Goal: Task Accomplishment & Management: Manage account settings

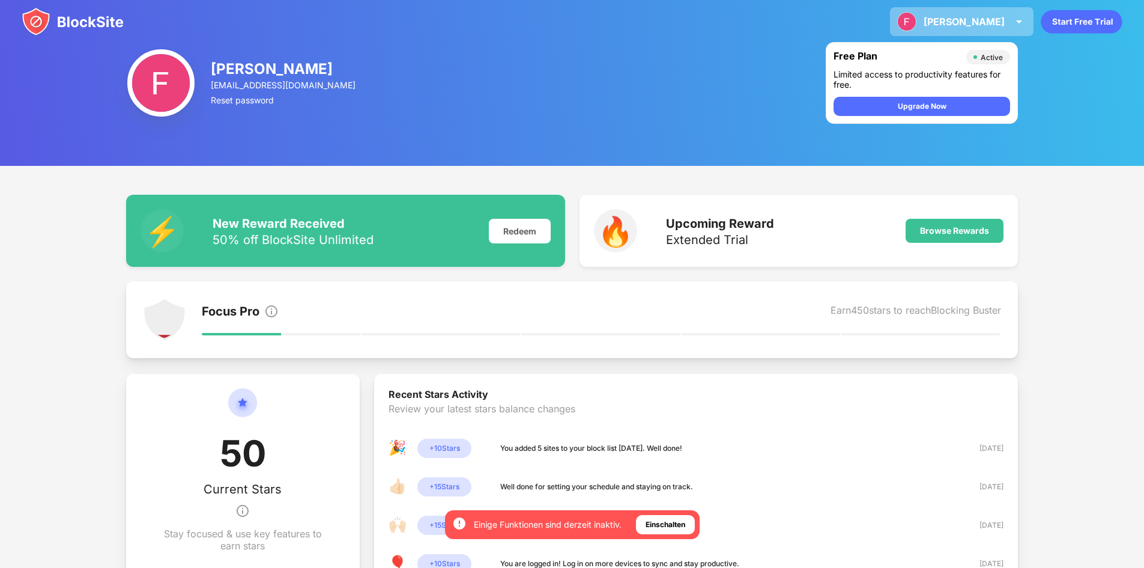
click at [988, 21] on div "[PERSON_NAME]" at bounding box center [964, 22] width 81 height 12
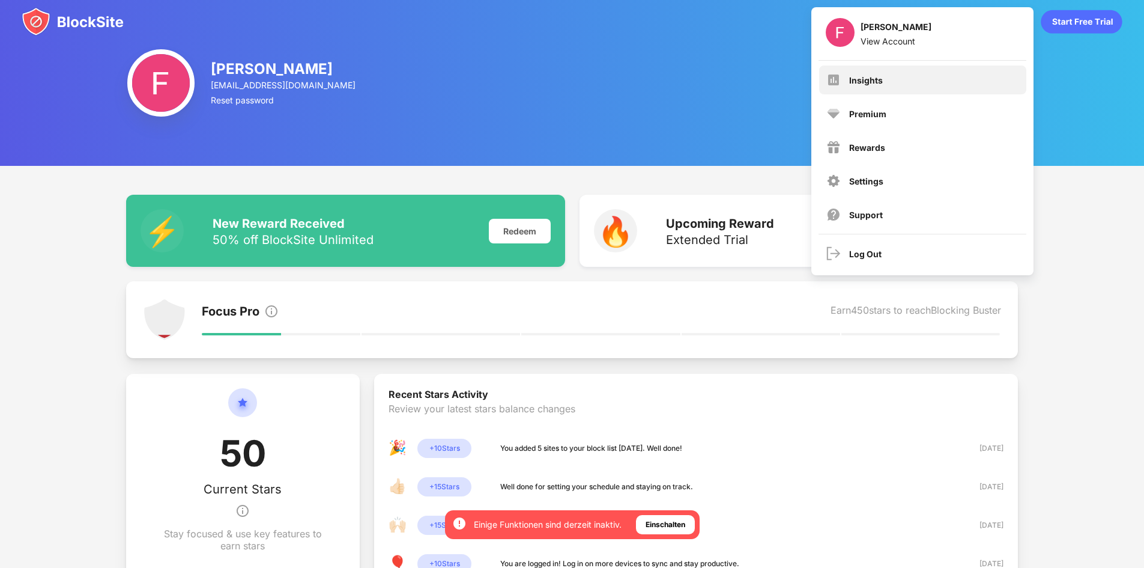
click at [898, 77] on div "Insights" at bounding box center [922, 79] width 207 height 29
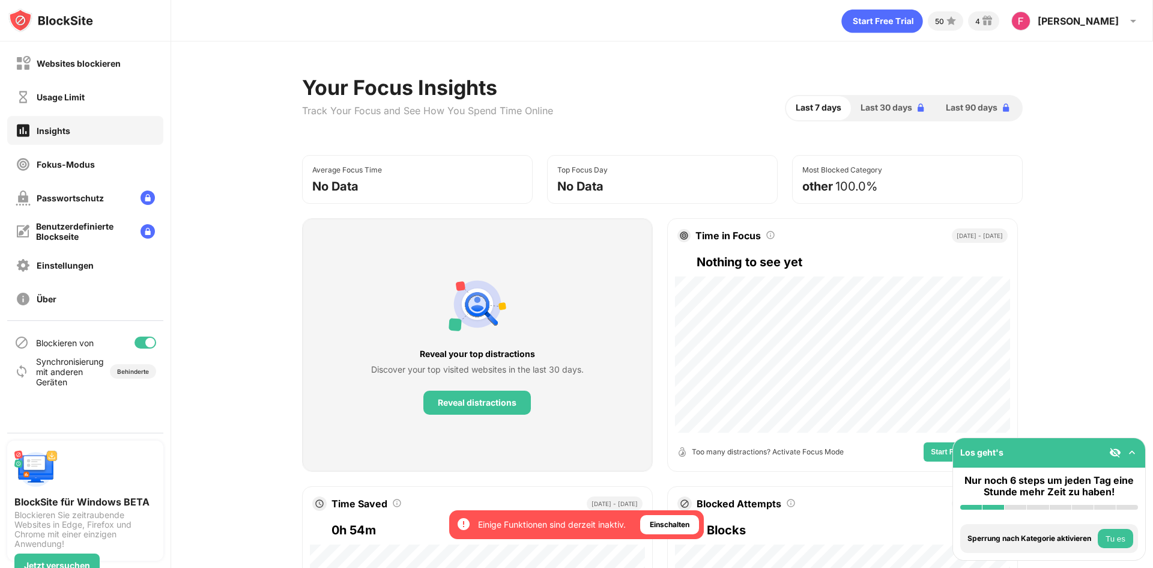
click at [141, 339] on div at bounding box center [146, 342] width 22 height 12
click at [1098, 28] on div "Franz Franz View Account Insights Premium Rewards Settings Support Log Out" at bounding box center [1076, 21] width 144 height 29
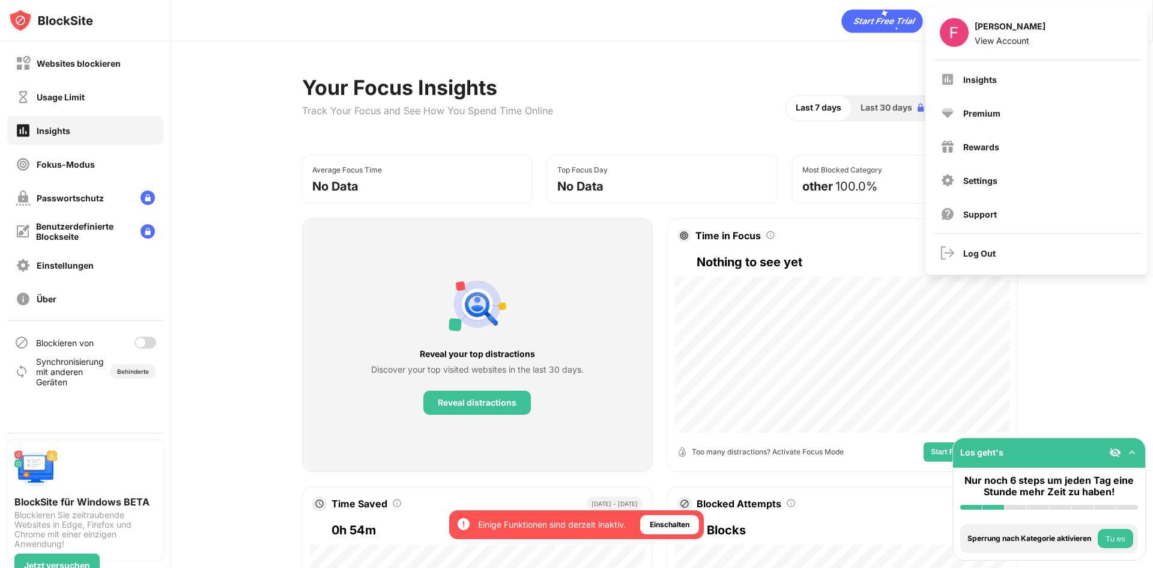
click at [141, 337] on div at bounding box center [146, 342] width 22 height 12
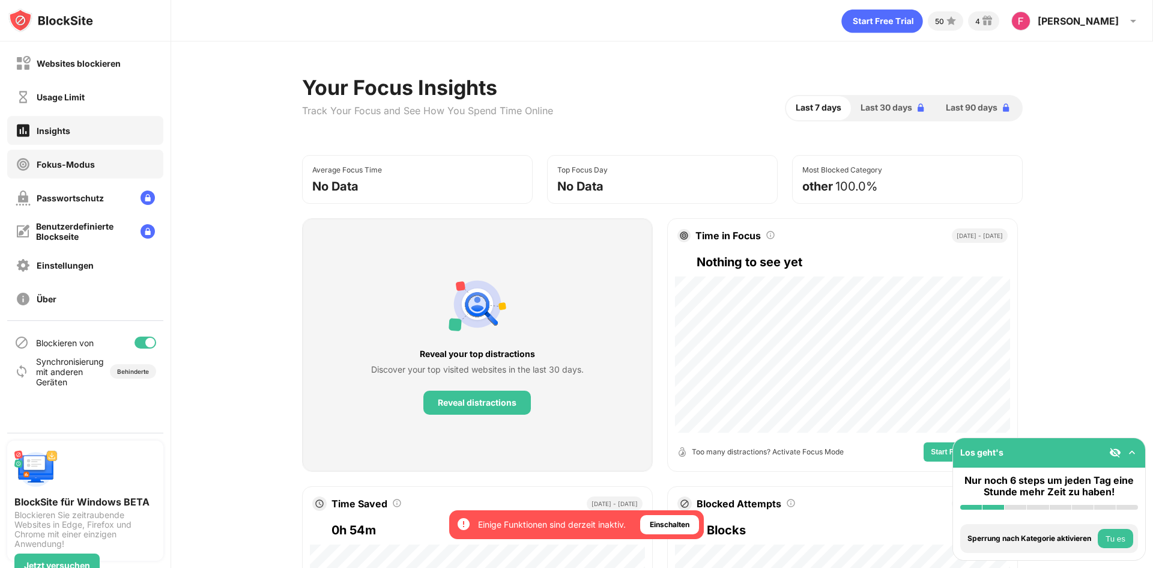
click at [82, 160] on div "Fokus-Modus" at bounding box center [66, 164] width 58 height 10
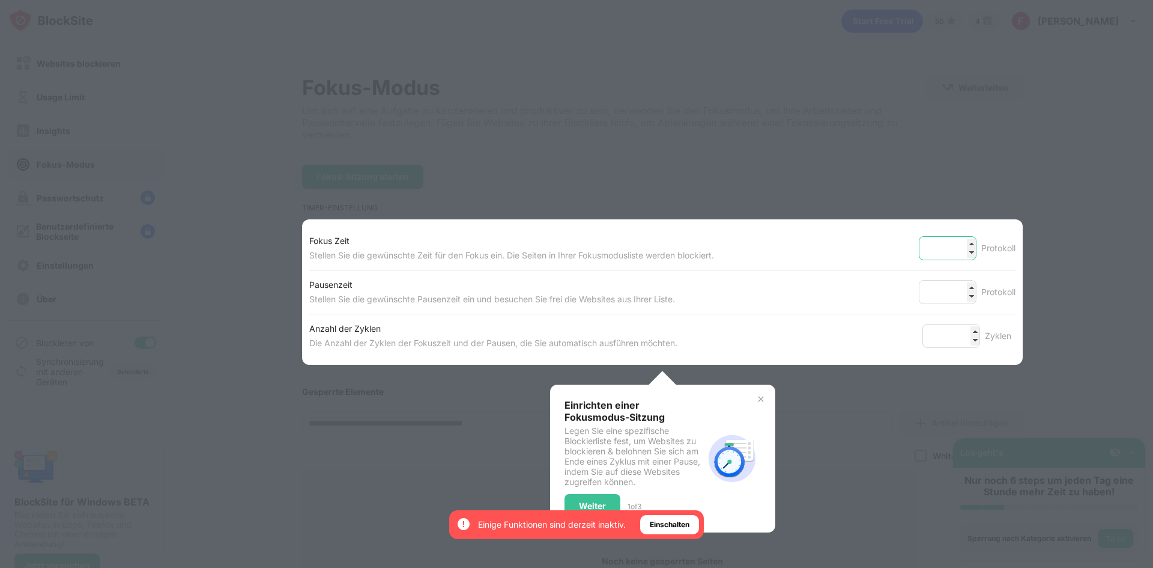
click at [962, 245] on input "**" at bounding box center [948, 248] width 58 height 24
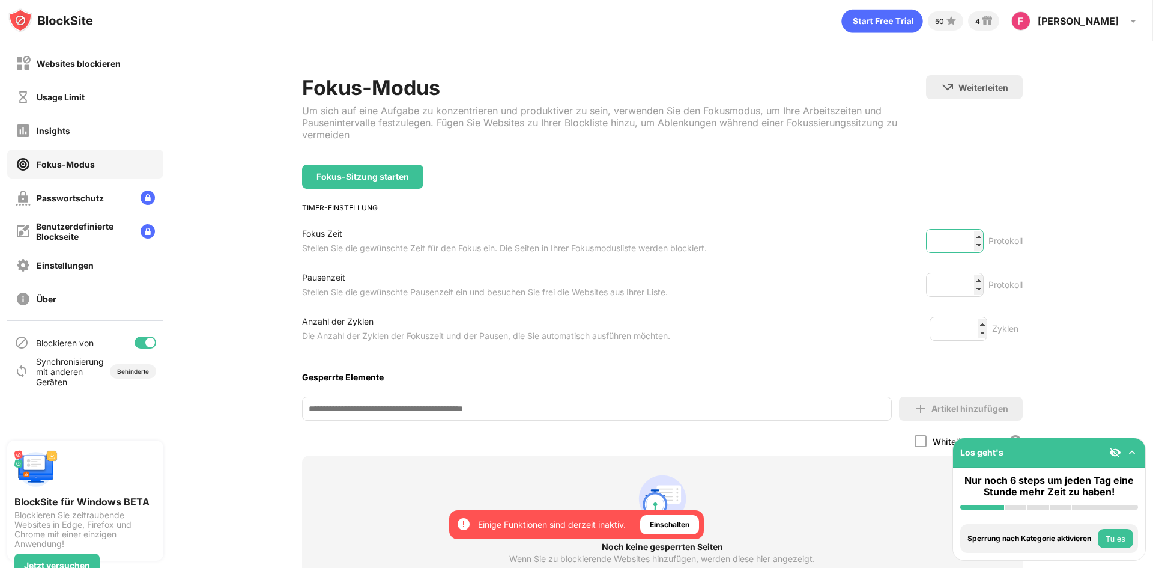
click at [962, 245] on input "**" at bounding box center [955, 241] width 58 height 24
click at [964, 238] on input "**" at bounding box center [955, 241] width 58 height 24
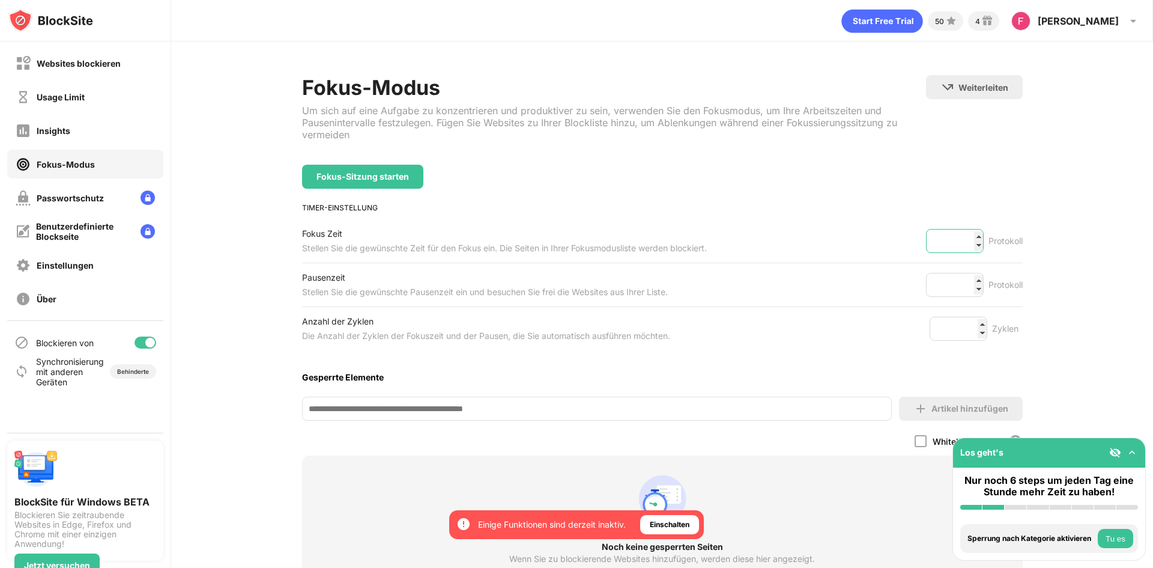
click at [964, 238] on input "**" at bounding box center [955, 241] width 58 height 24
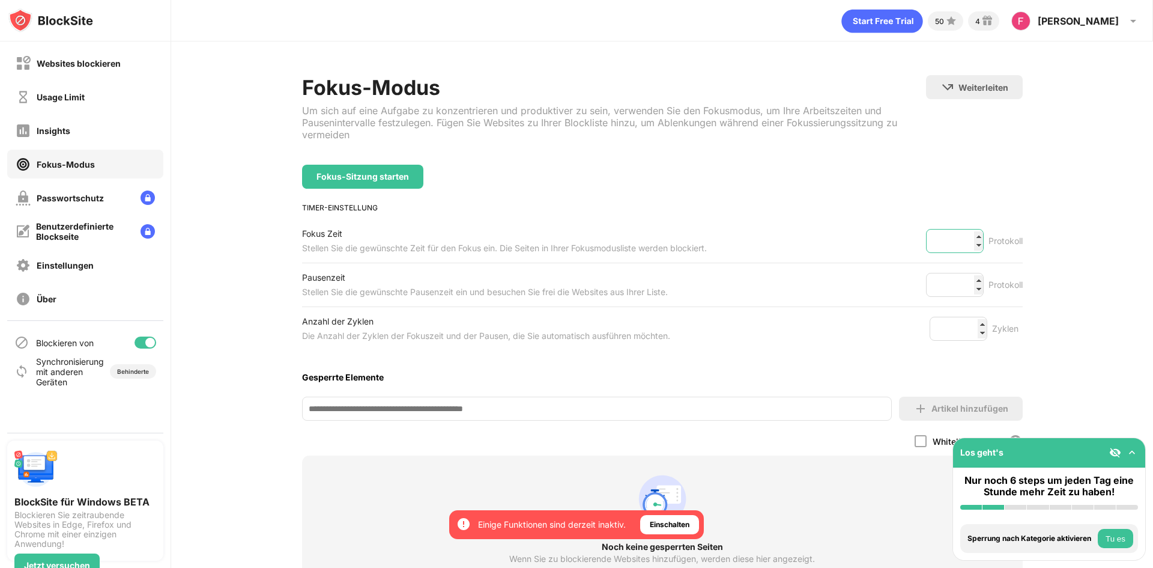
click at [964, 238] on input "**" at bounding box center [955, 241] width 58 height 24
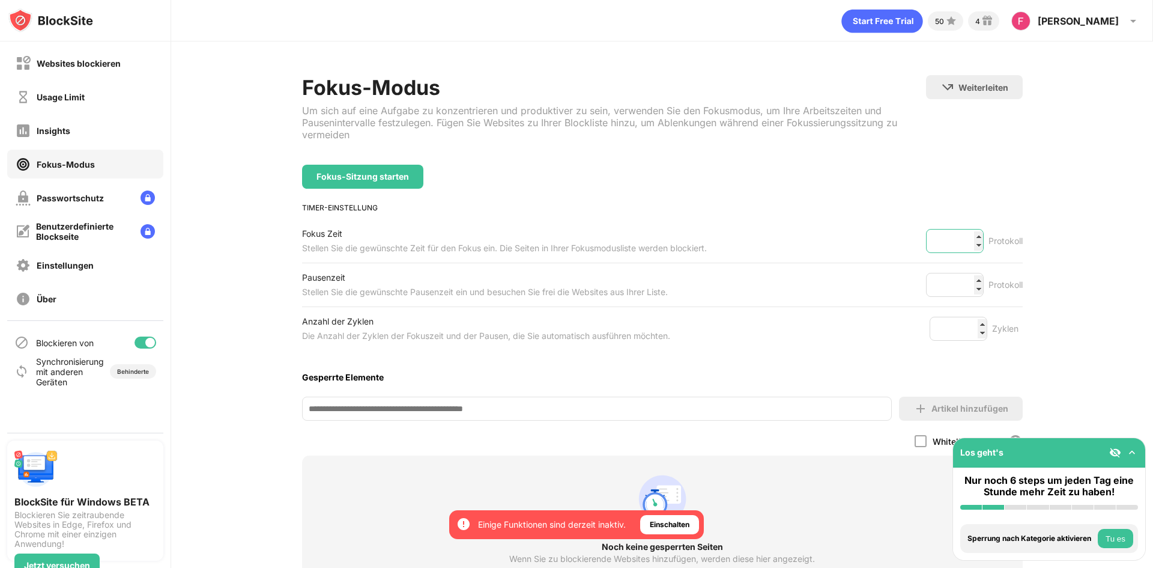
click at [964, 238] on input "**" at bounding box center [955, 241] width 58 height 24
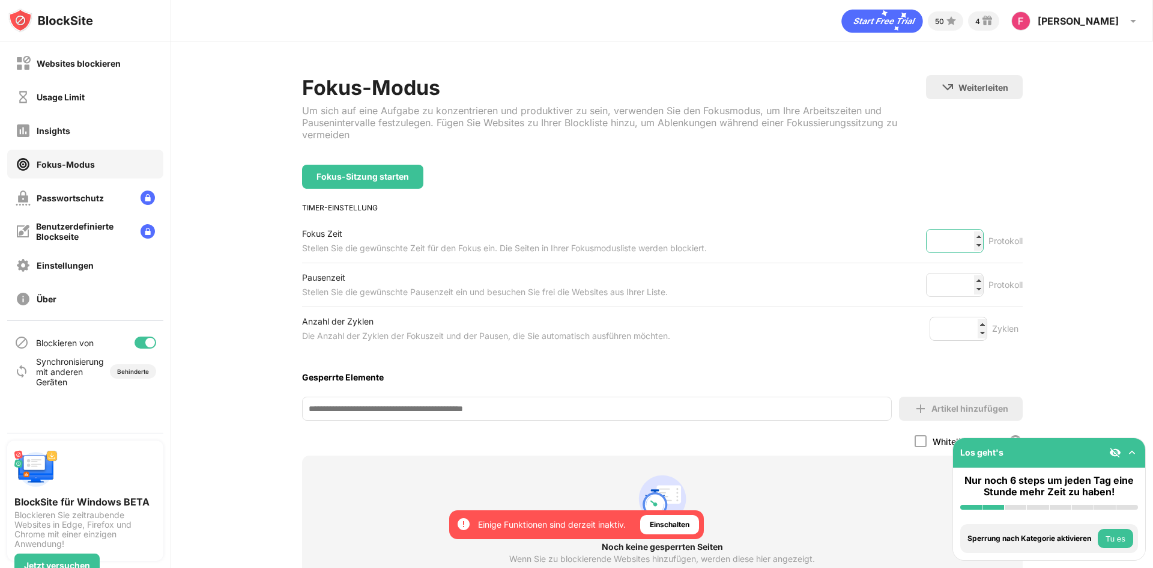
click at [964, 238] on input "**" at bounding box center [955, 241] width 58 height 24
click at [963, 238] on input "**" at bounding box center [955, 241] width 58 height 24
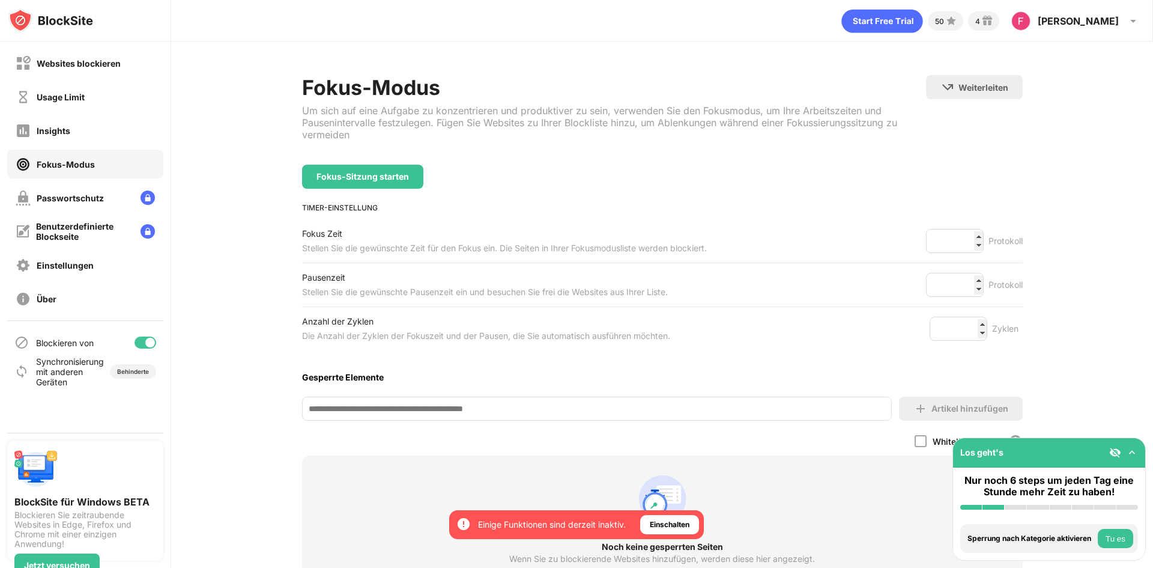
drag, startPoint x: 980, startPoint y: 231, endPoint x: 974, endPoint y: 235, distance: 7.3
click at [974, 235] on div "** Protokoll" at bounding box center [974, 241] width 97 height 24
type input "**"
click at [970, 235] on input "**" at bounding box center [955, 241] width 58 height 24
click at [967, 275] on input "*" at bounding box center [955, 285] width 58 height 24
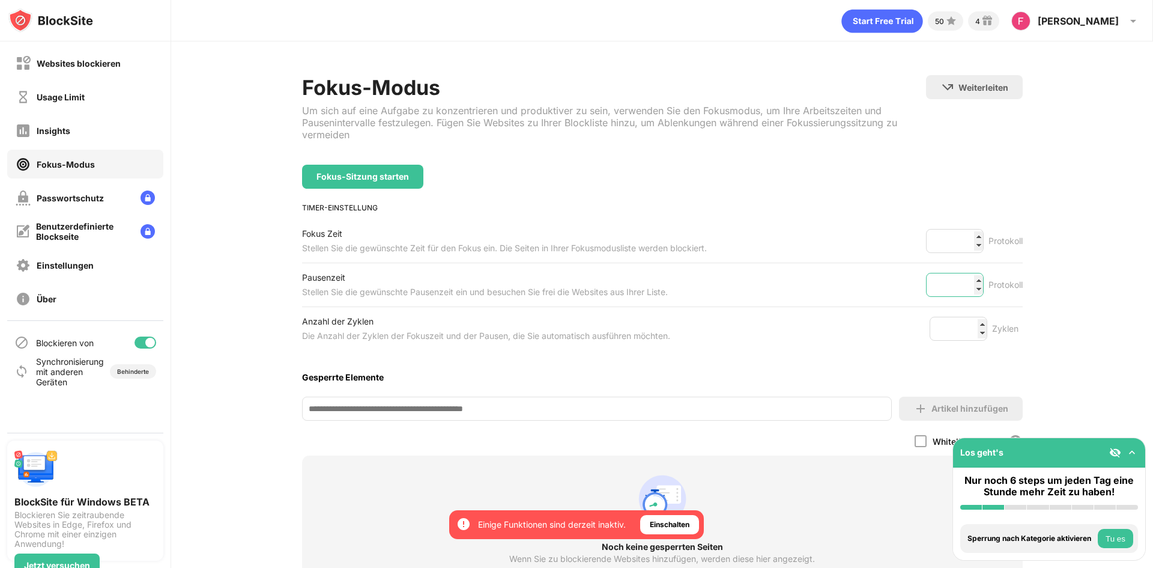
click at [967, 275] on input "*" at bounding box center [955, 285] width 58 height 24
type input "**"
click at [967, 275] on input "**" at bounding box center [955, 285] width 58 height 24
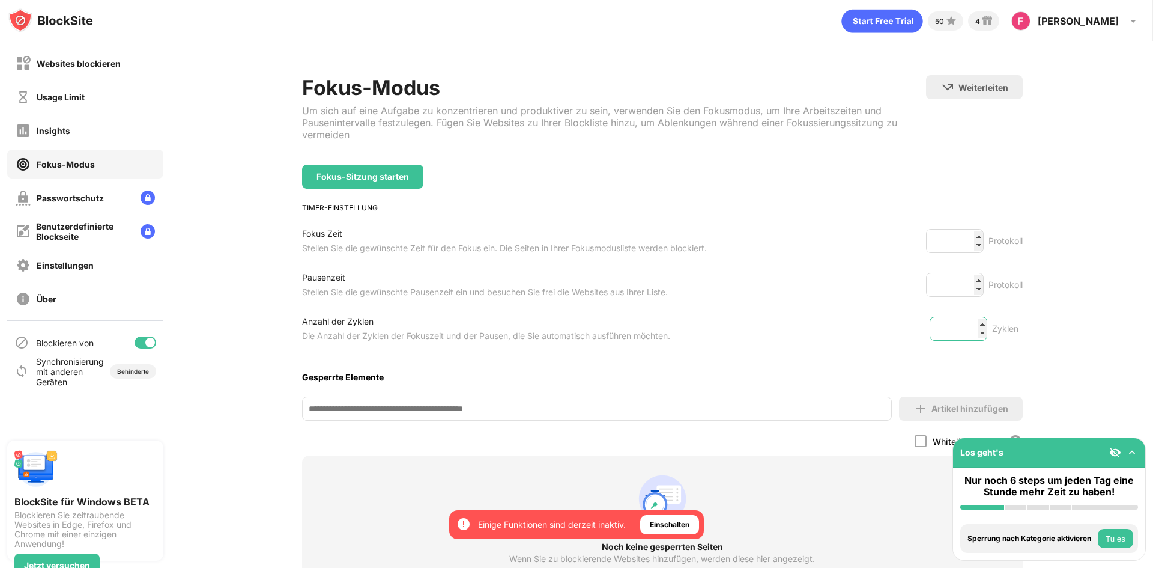
type input "*"
click at [973, 321] on input "*" at bounding box center [959, 329] width 58 height 24
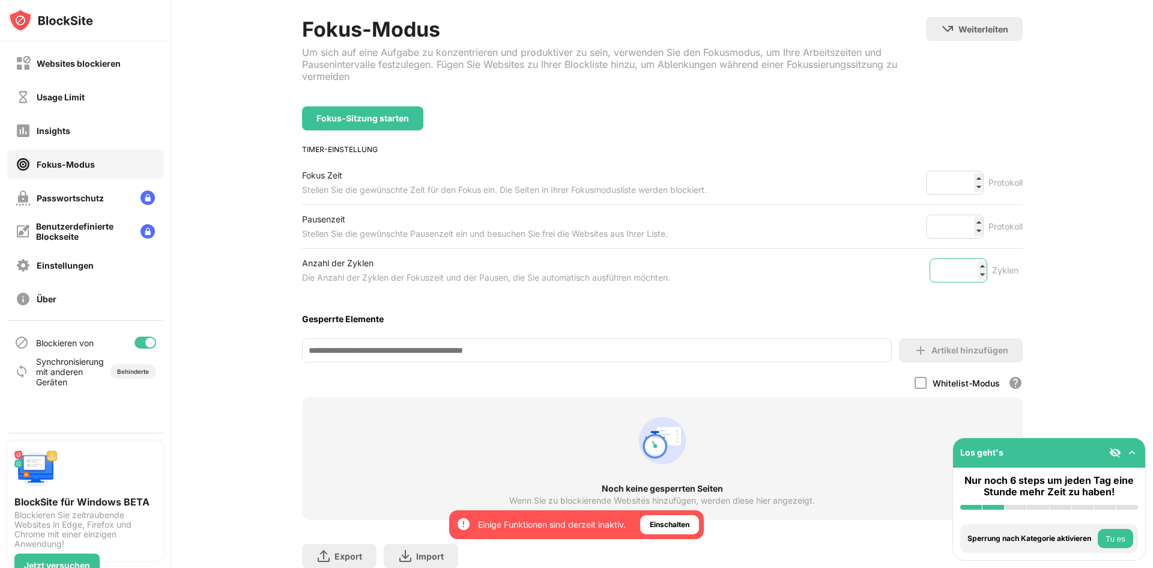
scroll to position [113, 0]
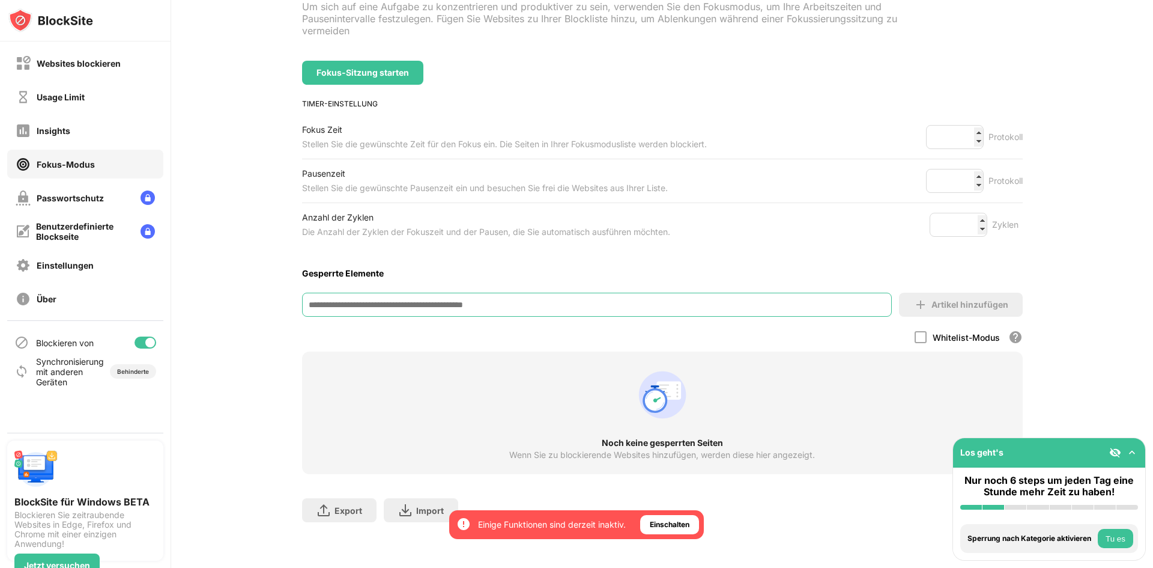
click at [527, 296] on input at bounding box center [597, 305] width 590 height 24
click at [950, 300] on div "Artikel hinzufügen" at bounding box center [970, 305] width 77 height 10
click at [948, 300] on div "Artikel hinzufügen" at bounding box center [970, 305] width 77 height 10
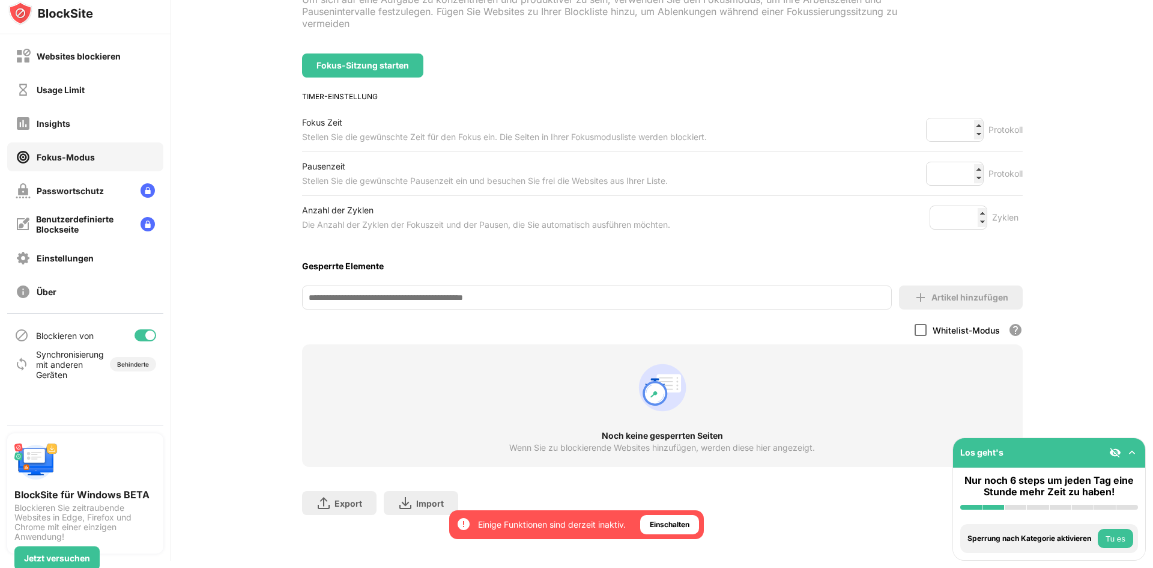
scroll to position [10, 0]
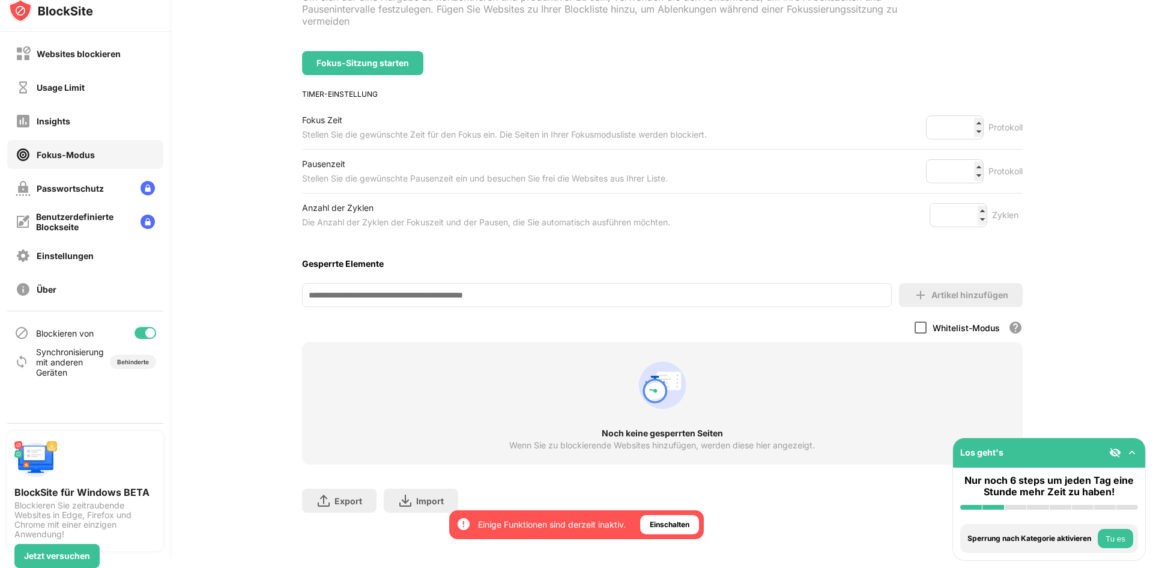
click at [915, 321] on div at bounding box center [921, 327] width 12 height 12
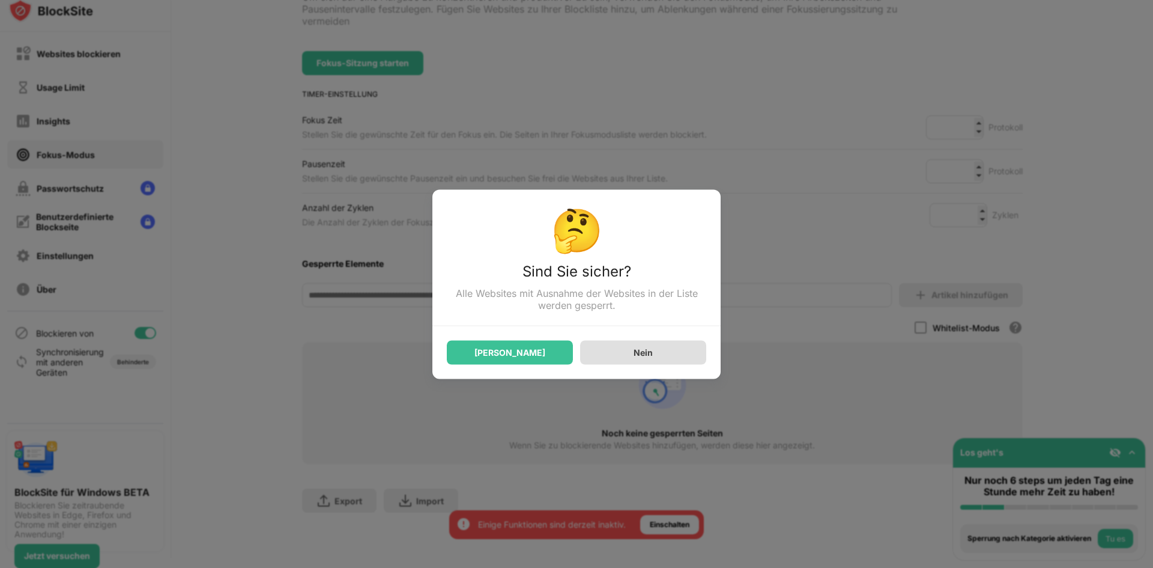
click at [629, 351] on div "Nein" at bounding box center [643, 352] width 126 height 24
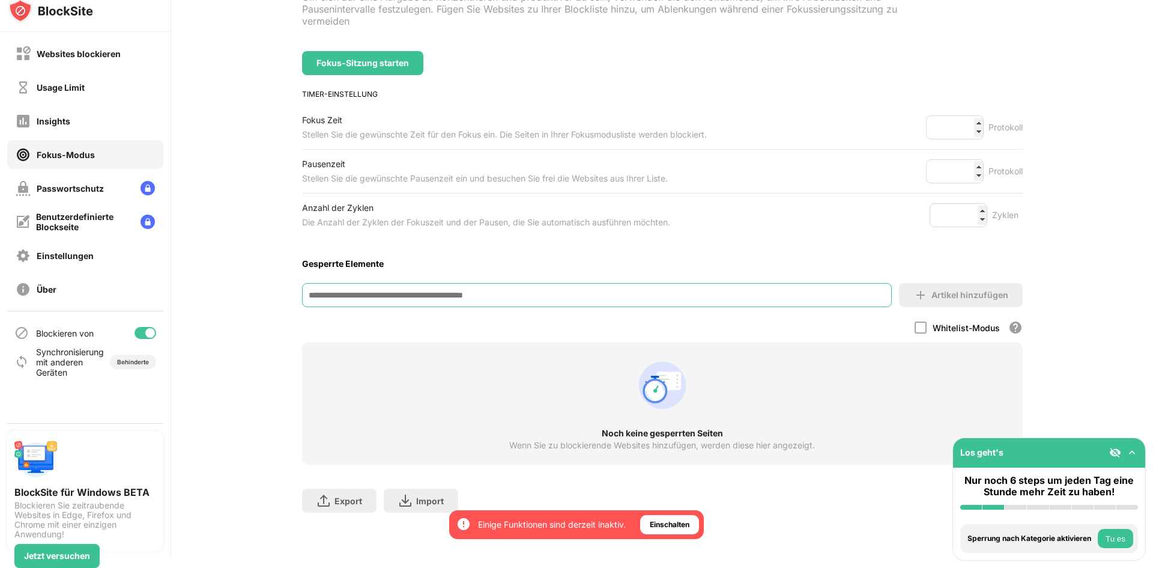
click at [421, 291] on input at bounding box center [597, 295] width 590 height 24
click at [425, 283] on input at bounding box center [597, 295] width 590 height 24
type input "**********"
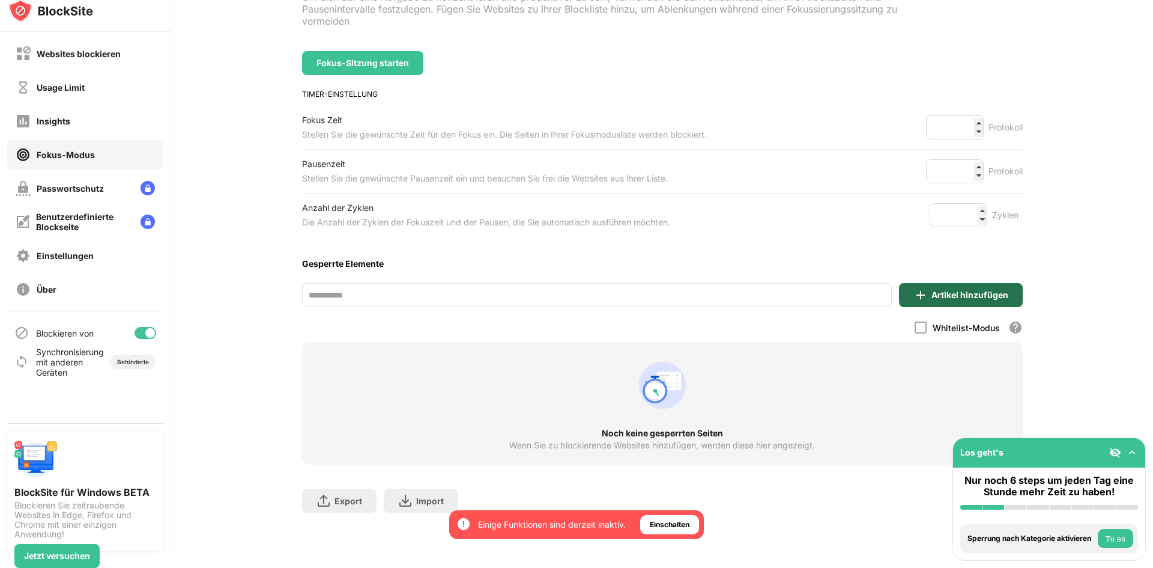
click at [943, 290] on div "Artikel hinzufügen" at bounding box center [970, 295] width 77 height 10
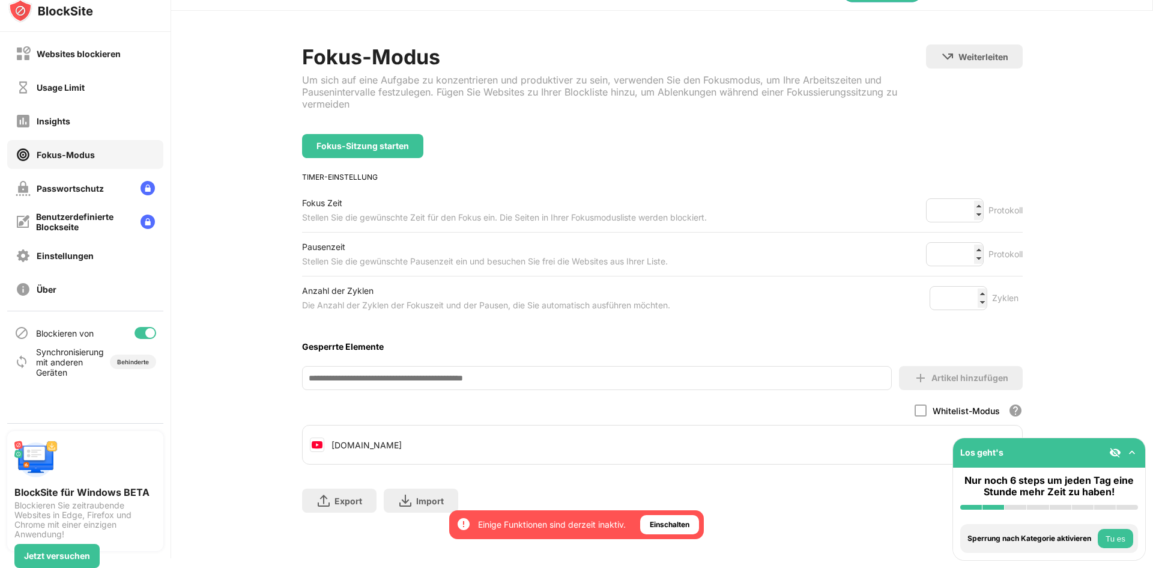
click at [527, 369] on input at bounding box center [597, 378] width 590 height 24
type input "*******"
click at [914, 371] on img at bounding box center [921, 378] width 14 height 14
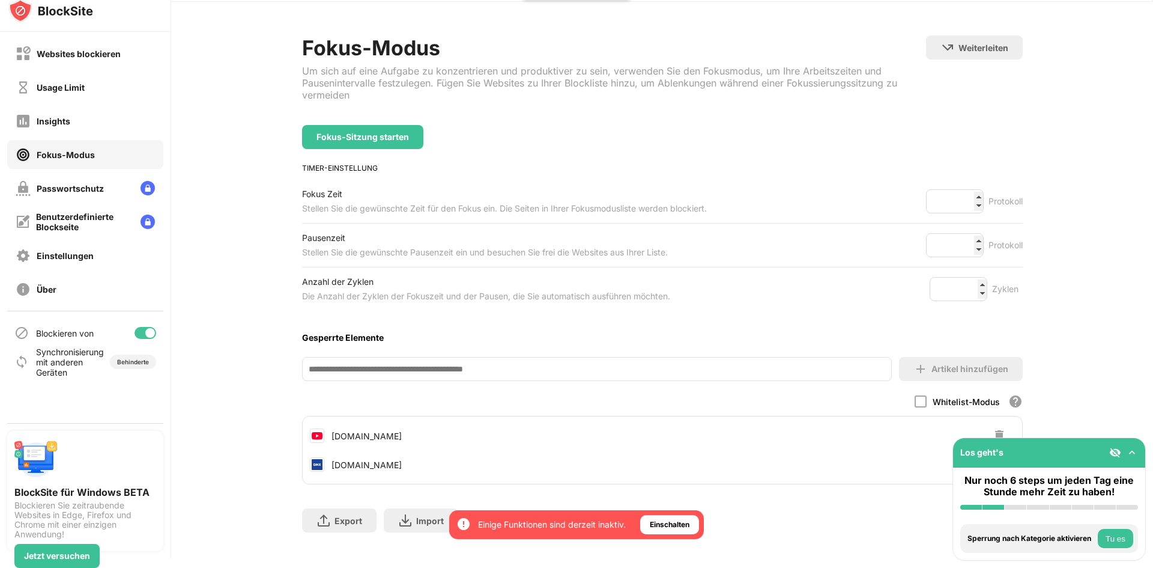
scroll to position [59, 0]
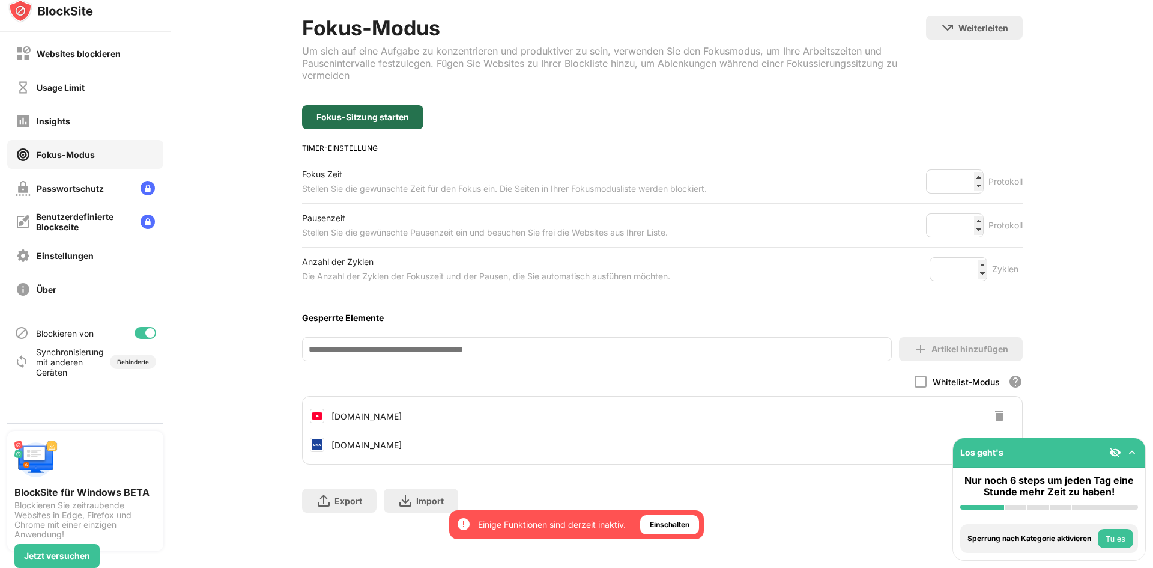
click at [359, 112] on div "Fokus-Sitzung starten" at bounding box center [363, 117] width 93 height 10
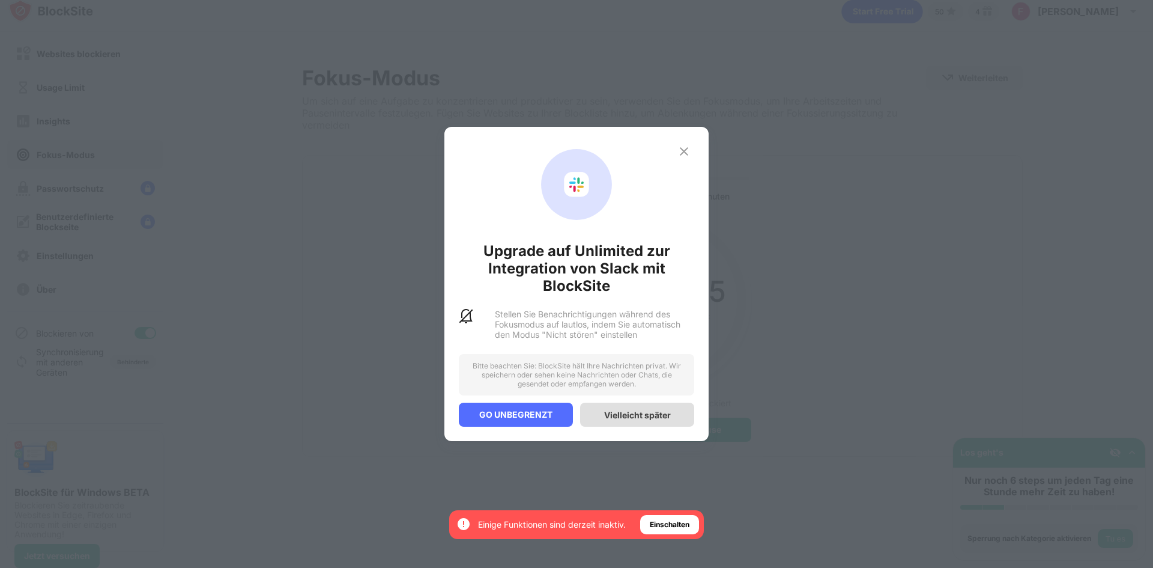
click at [636, 415] on div "Vielleicht später" at bounding box center [637, 415] width 67 height 10
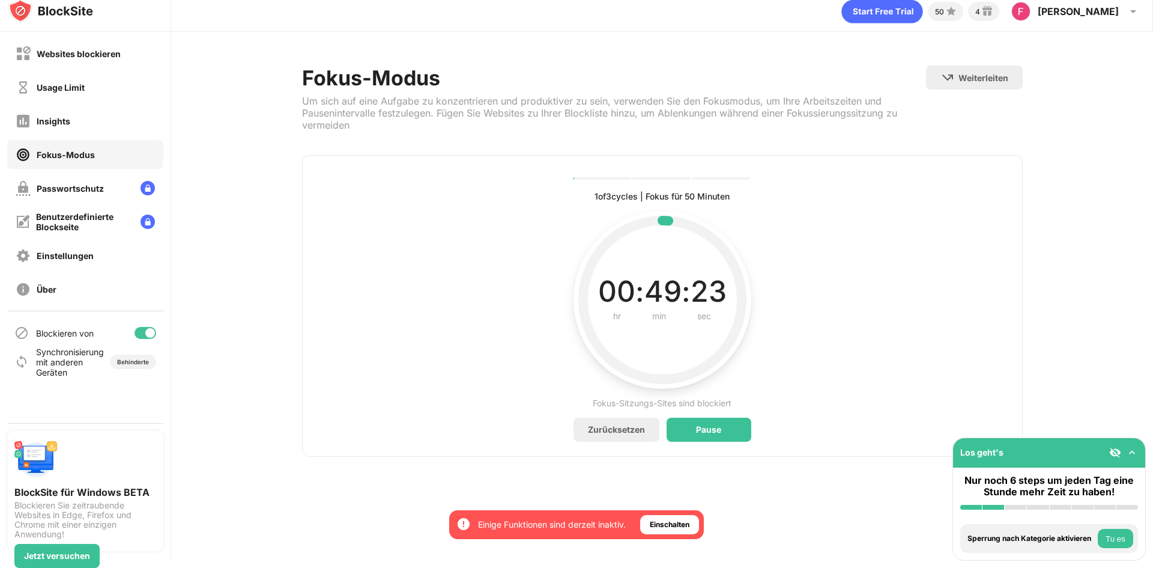
click at [146, 329] on div at bounding box center [146, 333] width 22 height 12
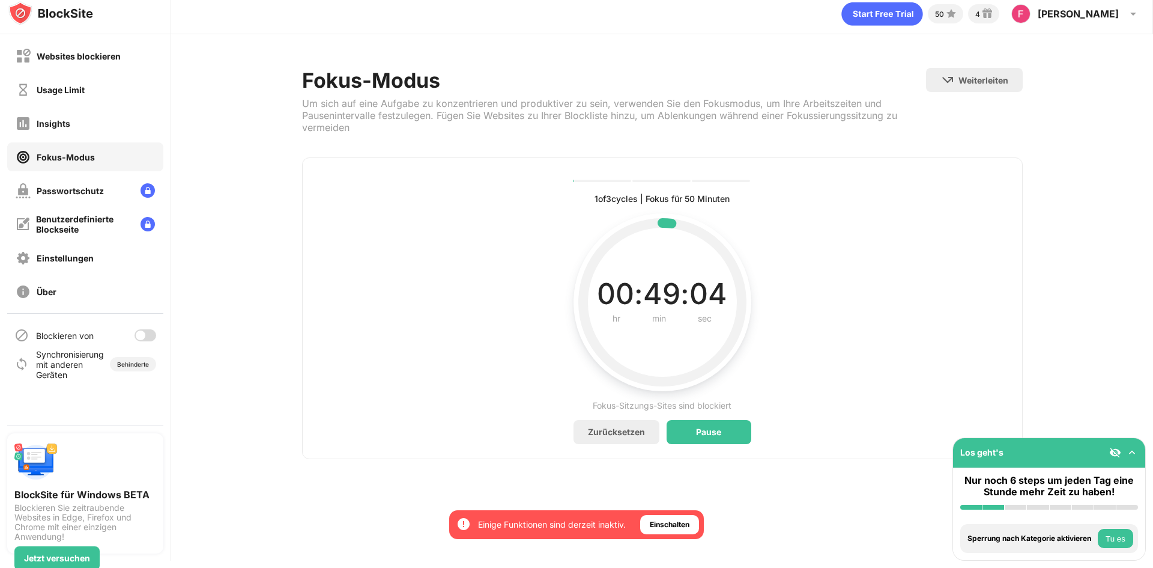
scroll to position [10, 0]
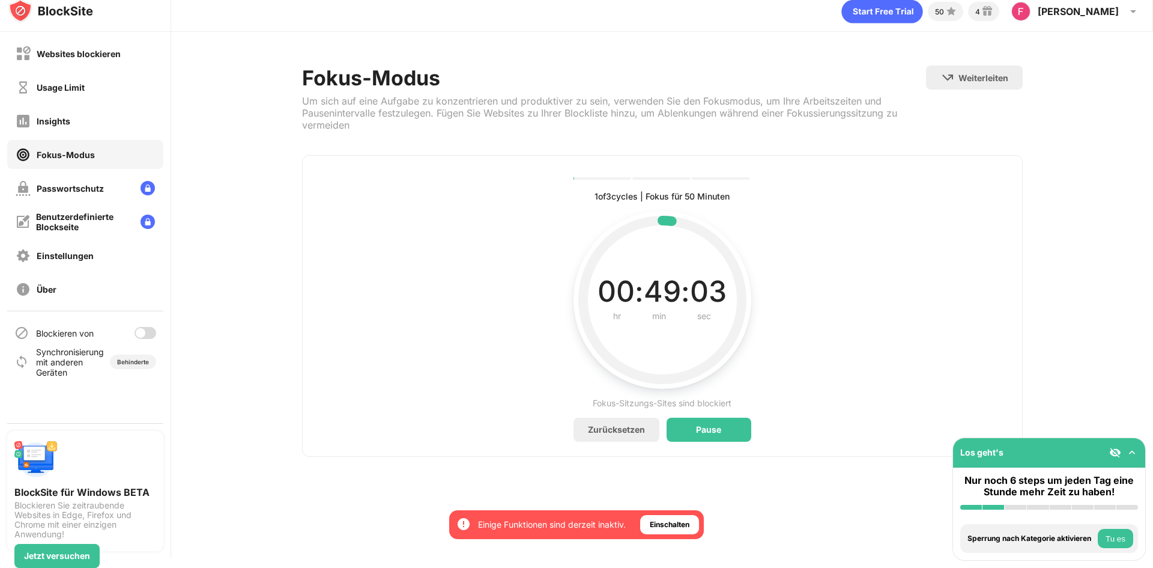
click at [103, 152] on div "Fokus-Modus" at bounding box center [85, 154] width 156 height 29
click at [715, 427] on div "Pause" at bounding box center [708, 430] width 25 height 10
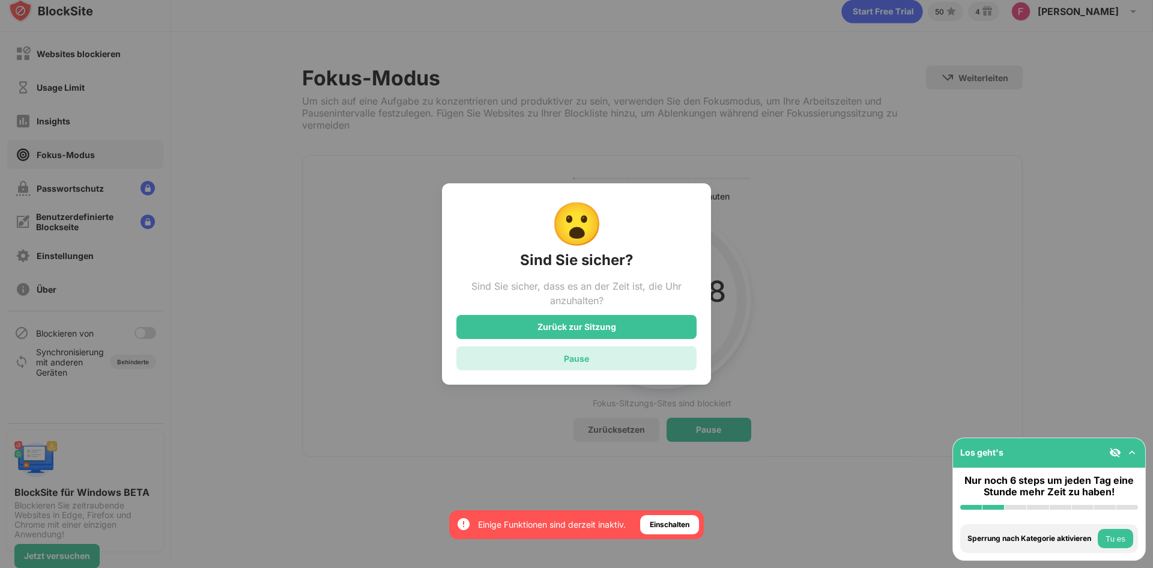
click at [616, 355] on div "Pause" at bounding box center [577, 358] width 240 height 24
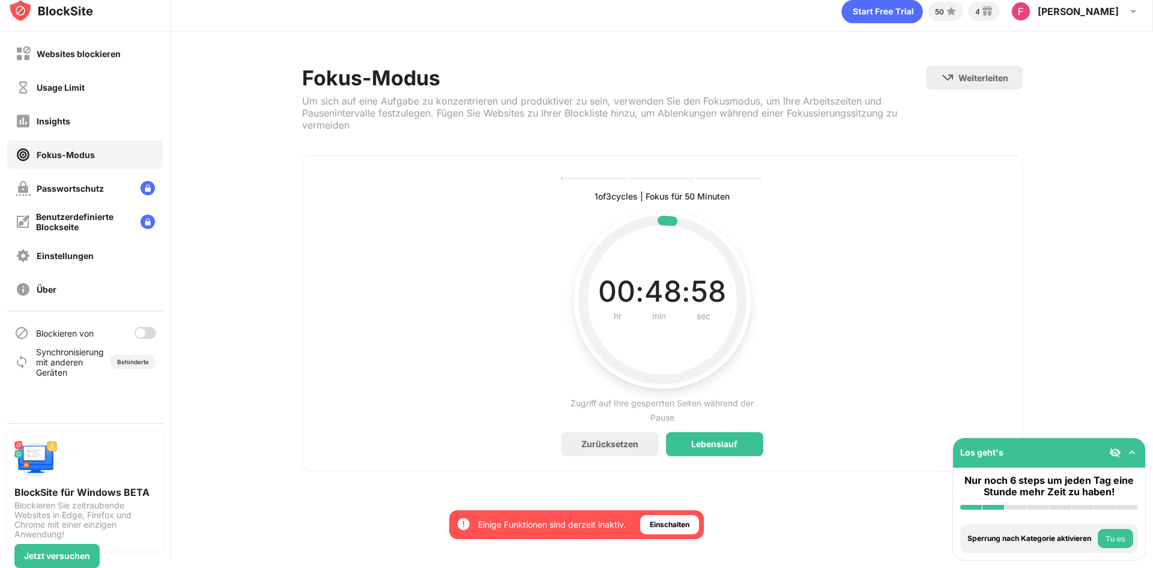
click at [618, 431] on div "1 of 3 cycles | Fokus für 50 Minuten Aktueller, abgeschlossener und zukünftiger…" at bounding box center [663, 313] width 202 height 286
click at [620, 437] on div "Zurücksetzen" at bounding box center [610, 444] width 97 height 24
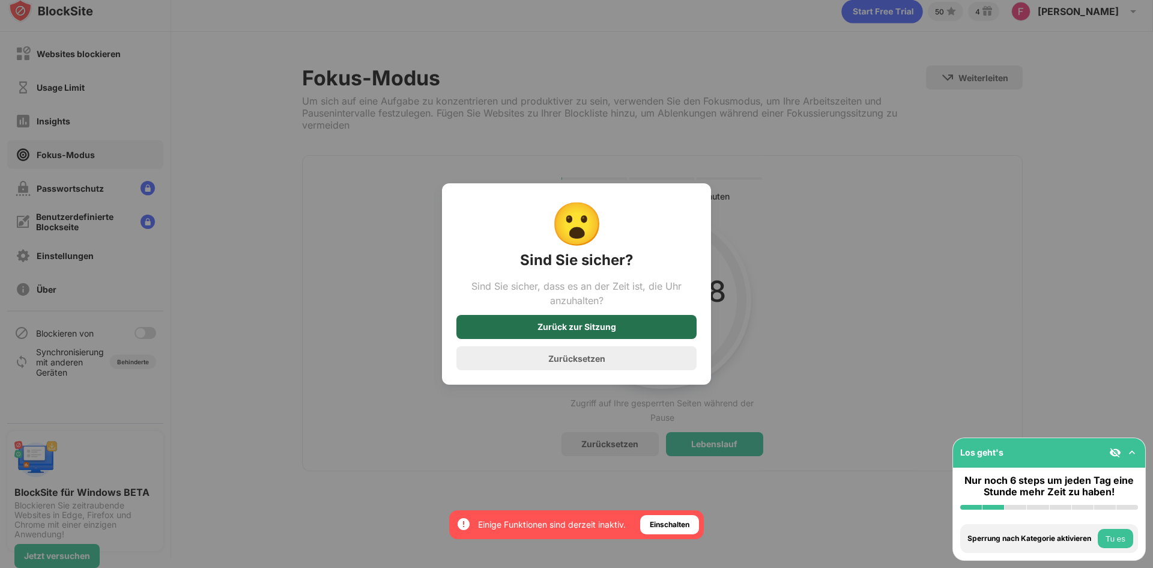
drag, startPoint x: 582, startPoint y: 325, endPoint x: 732, endPoint y: 329, distance: 149.6
click at [584, 327] on div "Zurück zur Sitzung" at bounding box center [577, 327] width 79 height 10
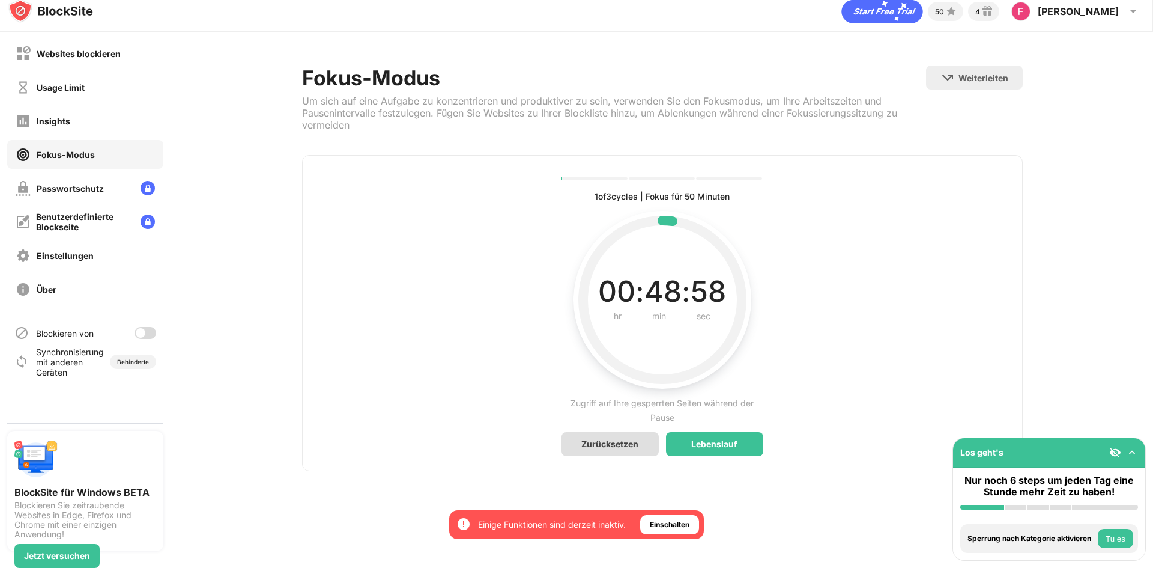
click at [584, 440] on div "Zurücksetzen" at bounding box center [610, 444] width 57 height 10
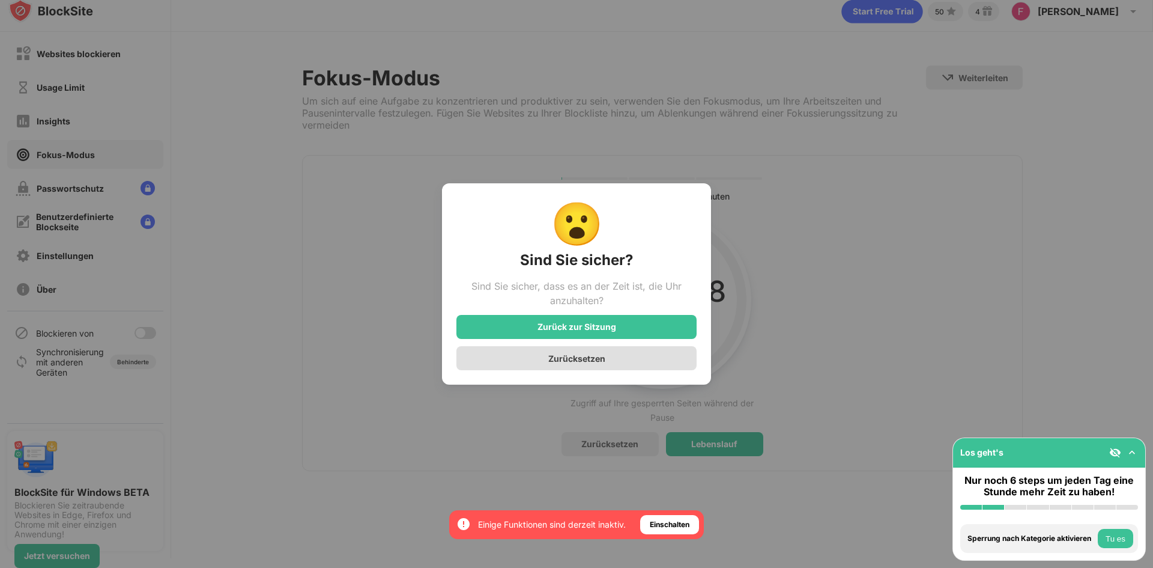
click at [585, 361] on div "Zurücksetzen" at bounding box center [576, 358] width 57 height 10
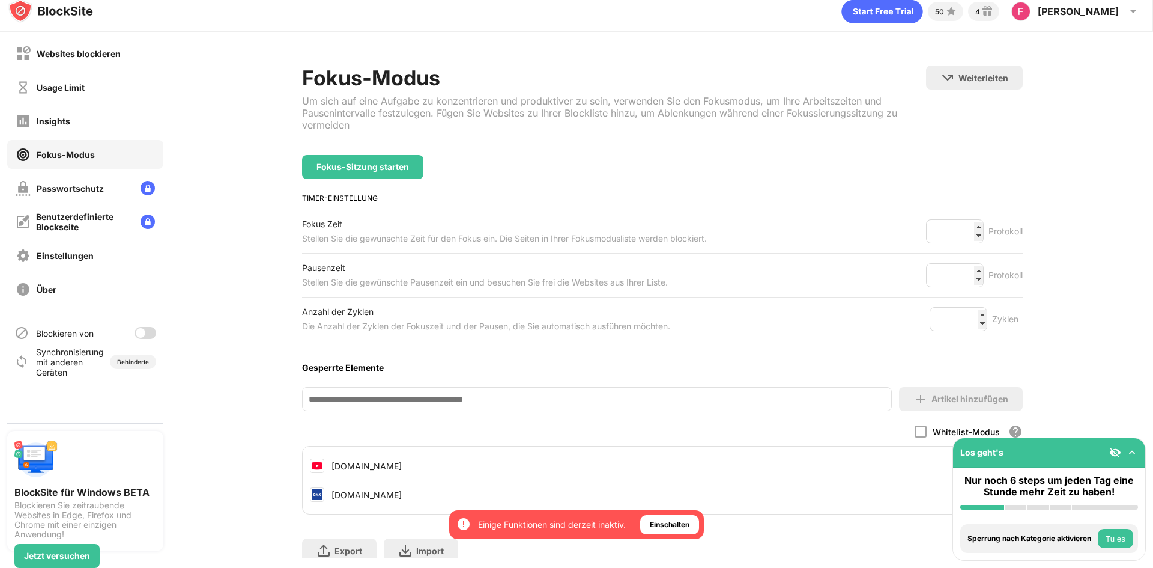
scroll to position [59, 0]
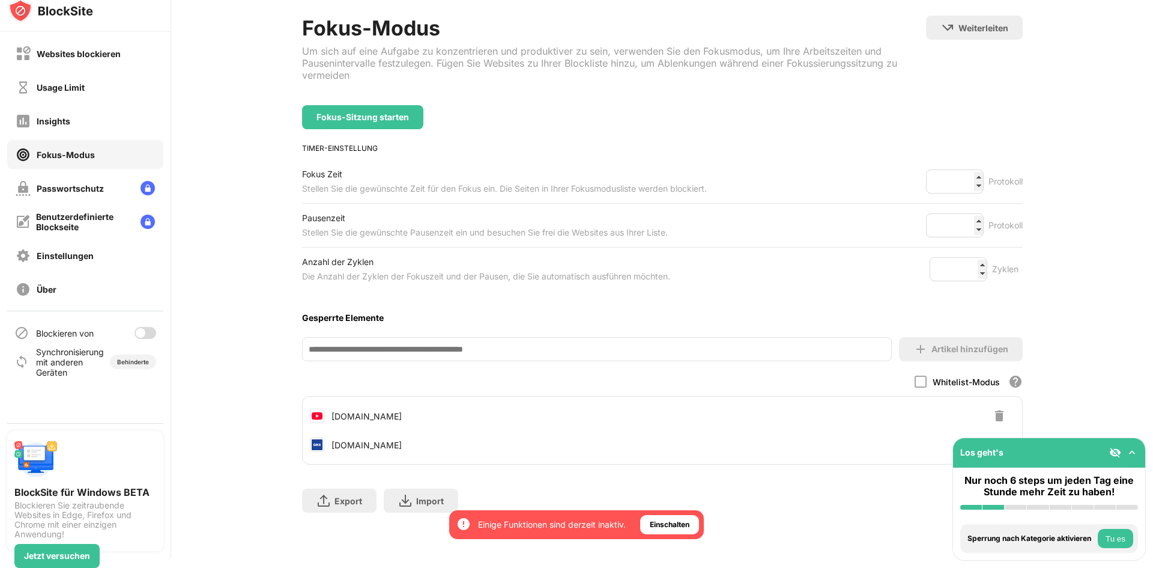
click at [602, 487] on div "Export Dateien exportieren (nur für Webseitenartikel) Import Dateien importiere…" at bounding box center [662, 494] width 721 height 60
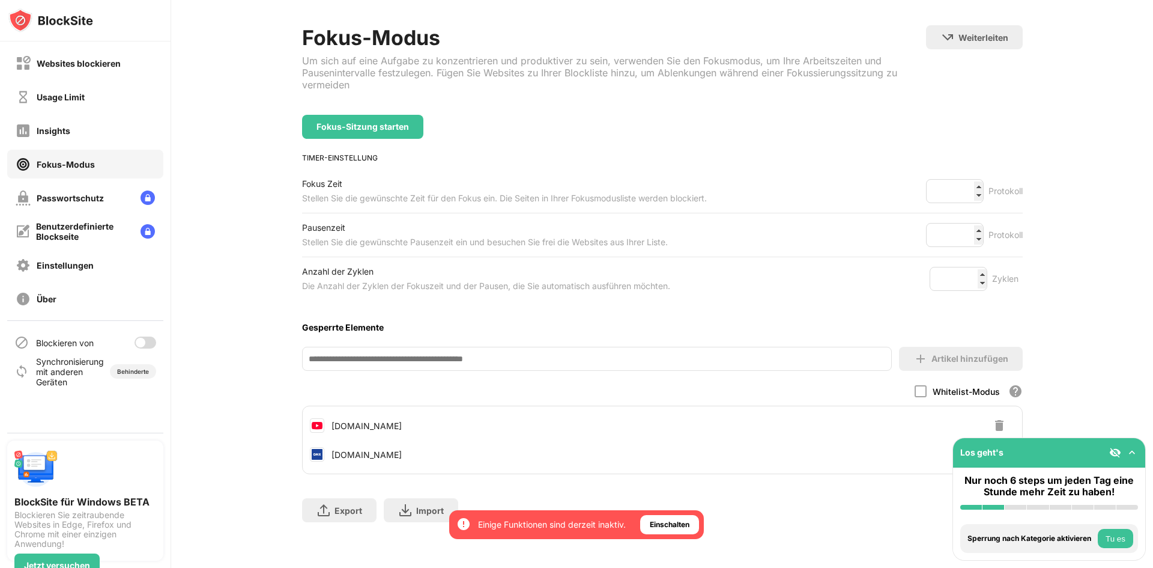
drag, startPoint x: 544, startPoint y: 386, endPoint x: 458, endPoint y: 386, distance: 86.5
click at [497, 385] on div "Whitelist-Modus Blockieren Sie alle Websites mit Ausnahme derjenigen in Ihrer W…" at bounding box center [662, 391] width 721 height 14
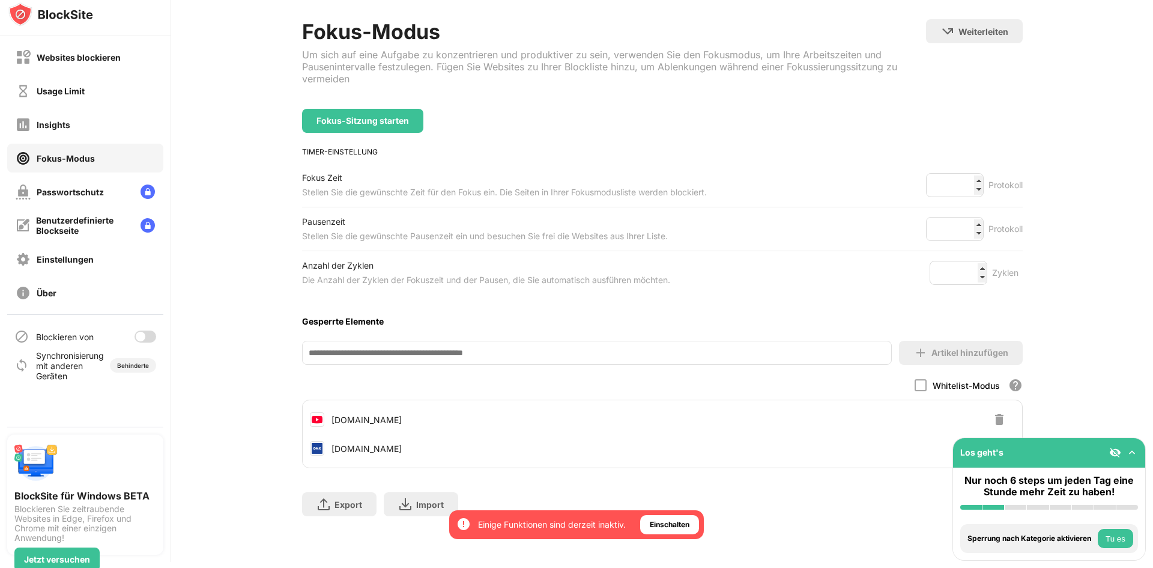
scroll to position [10, 0]
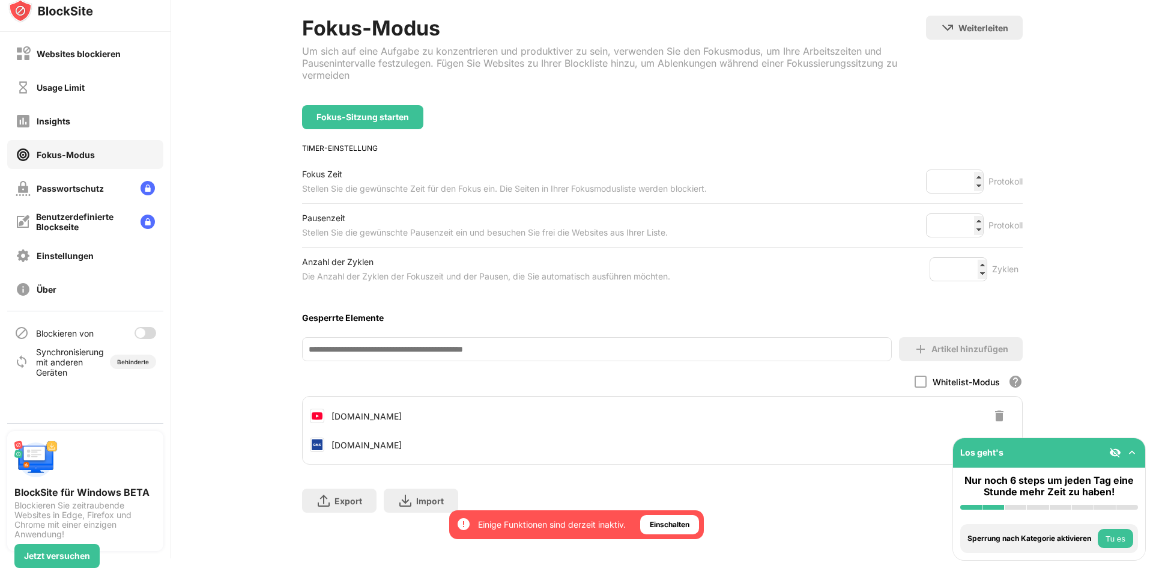
click at [142, 327] on div at bounding box center [146, 333] width 22 height 12
click at [70, 59] on div "Websites blockieren" at bounding box center [68, 53] width 105 height 15
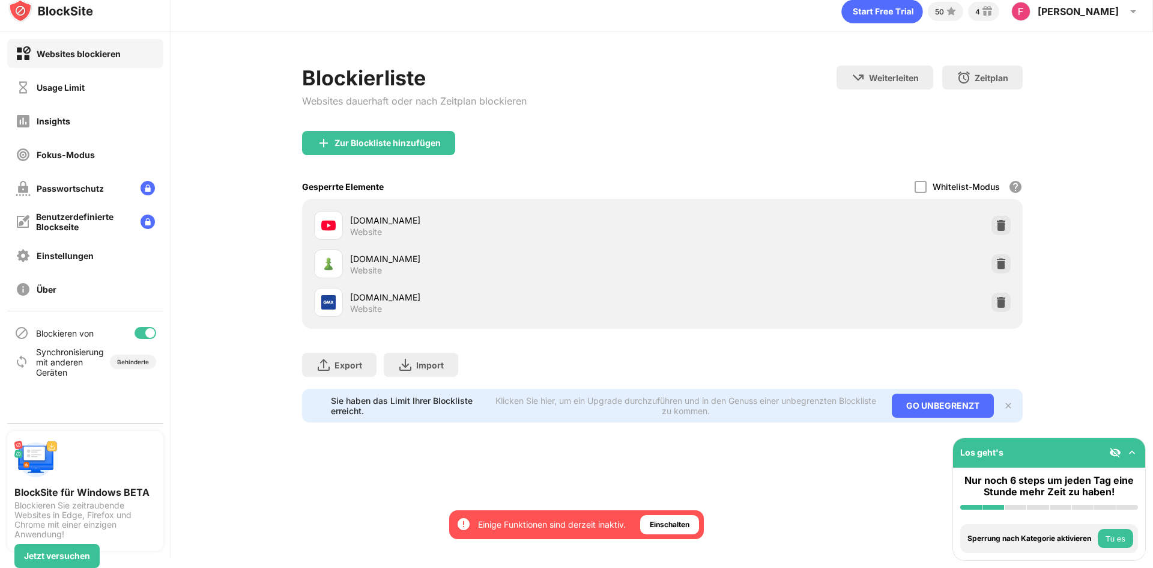
click at [1153, 252] on html "Wenn du dich dafür entscheidest, erhältst du Zugang zu allen Funktionen und Vor…" at bounding box center [576, 284] width 1153 height 568
click at [997, 219] on img at bounding box center [1001, 225] width 12 height 12
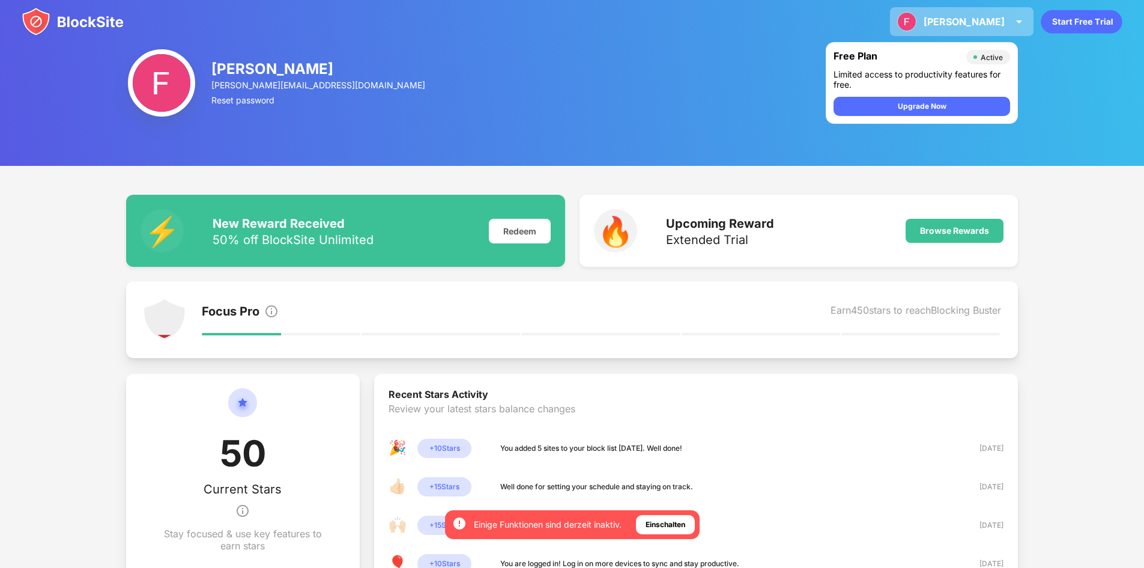
click at [979, 20] on div "Franz" at bounding box center [964, 22] width 81 height 12
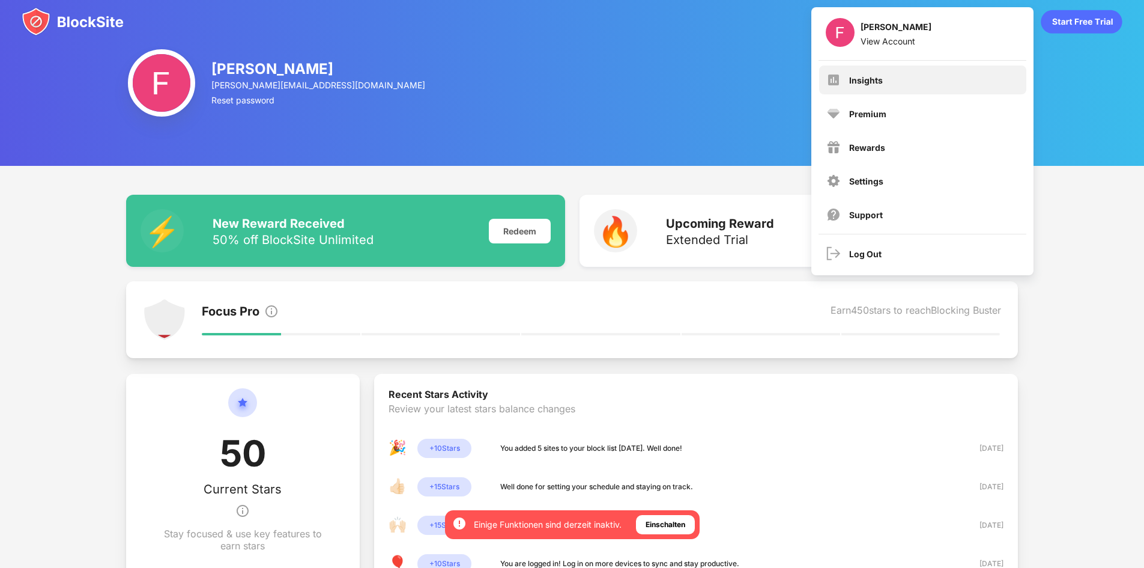
click at [872, 71] on div "Insights" at bounding box center [922, 79] width 207 height 29
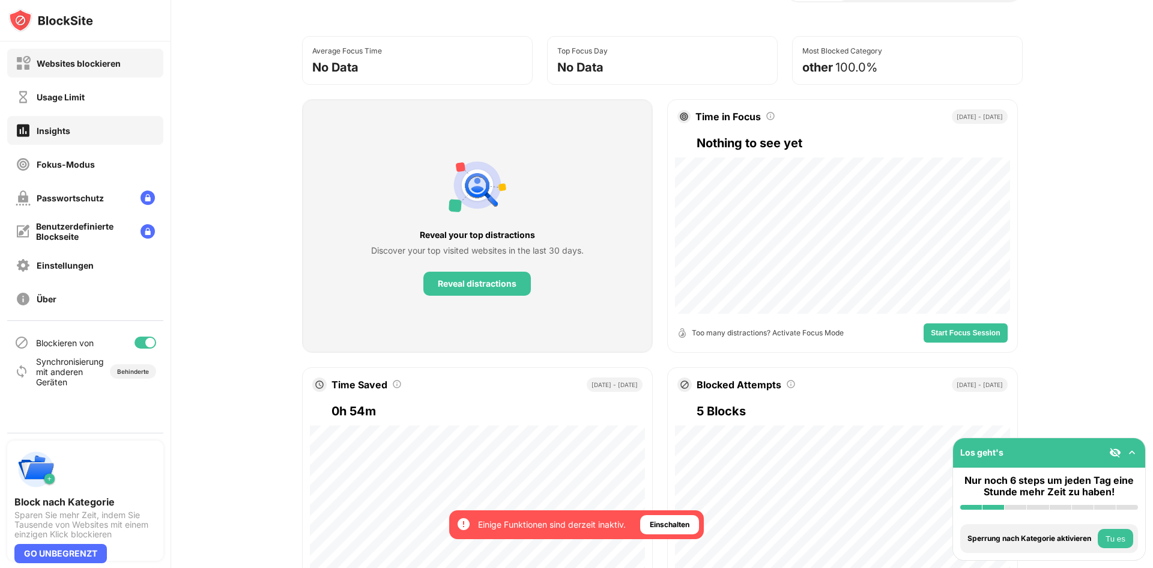
scroll to position [120, 0]
click at [90, 72] on div "Websites blockieren" at bounding box center [85, 63] width 156 height 29
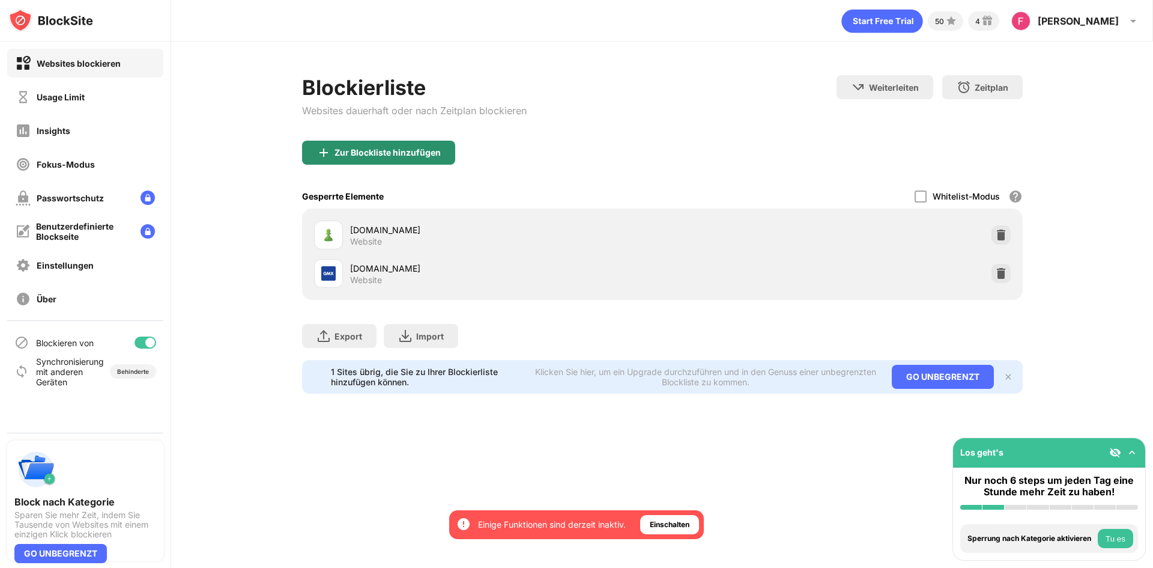
click at [407, 147] on div "Zur Blockliste hinzufügen" at bounding box center [378, 153] width 153 height 24
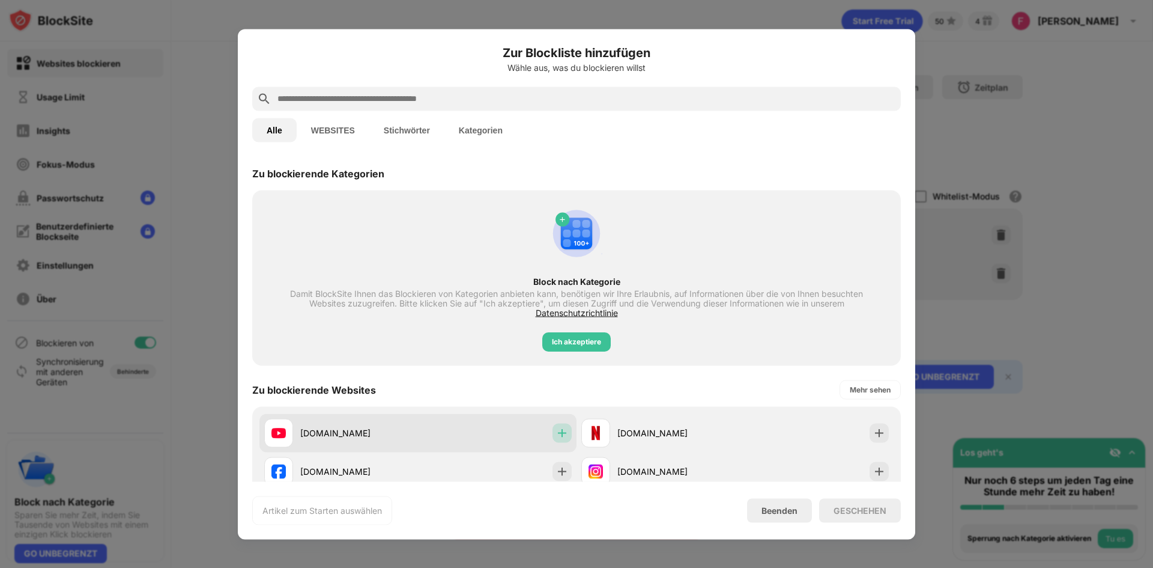
drag, startPoint x: 557, startPoint y: 432, endPoint x: 565, endPoint y: 436, distance: 8.9
click at [559, 433] on img at bounding box center [562, 433] width 12 height 12
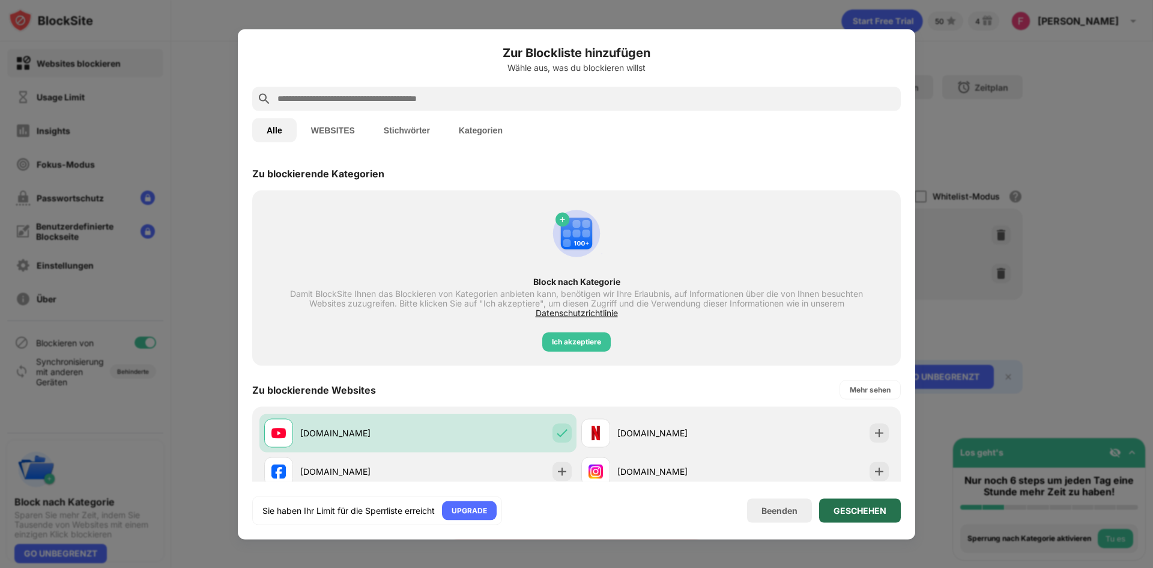
click at [853, 510] on div "GESCHEHEN" at bounding box center [860, 510] width 53 height 10
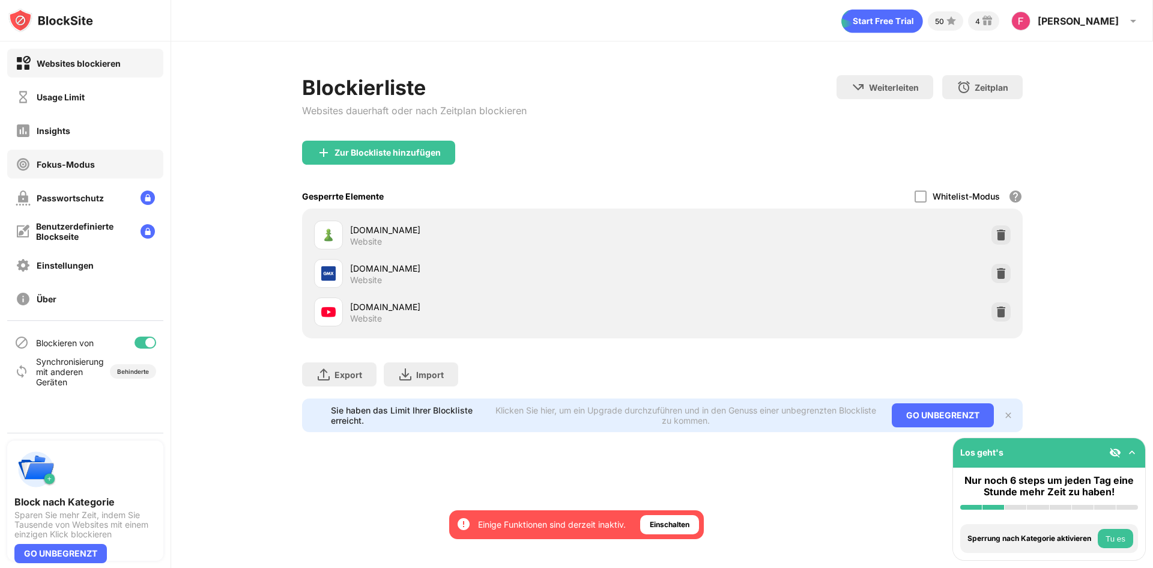
click at [61, 154] on div "Fokus-Modus" at bounding box center [85, 164] width 156 height 29
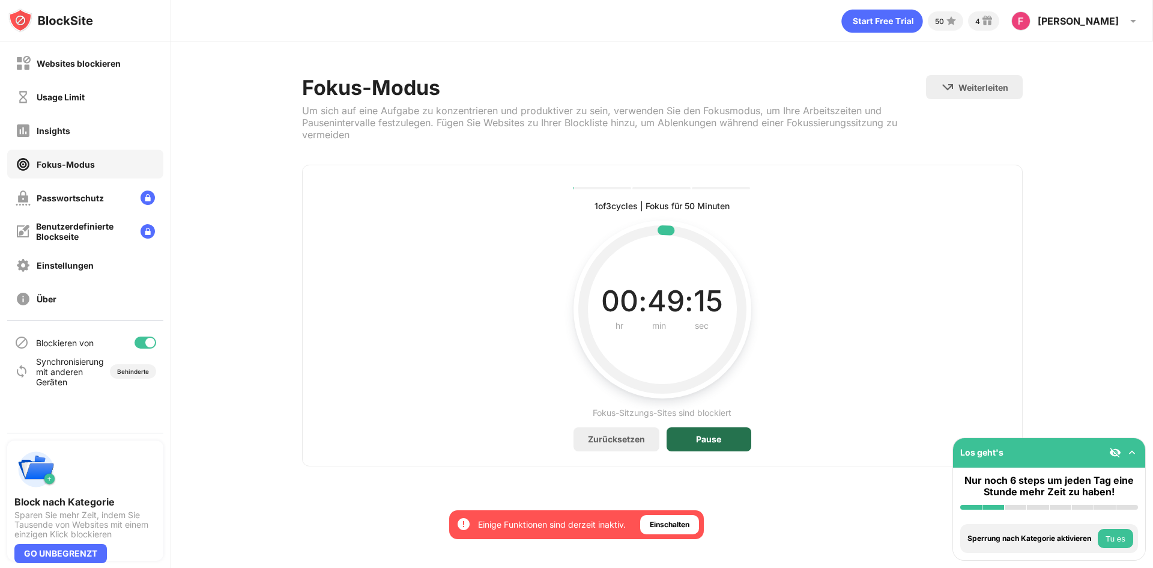
click at [702, 445] on div "Pause" at bounding box center [709, 439] width 85 height 24
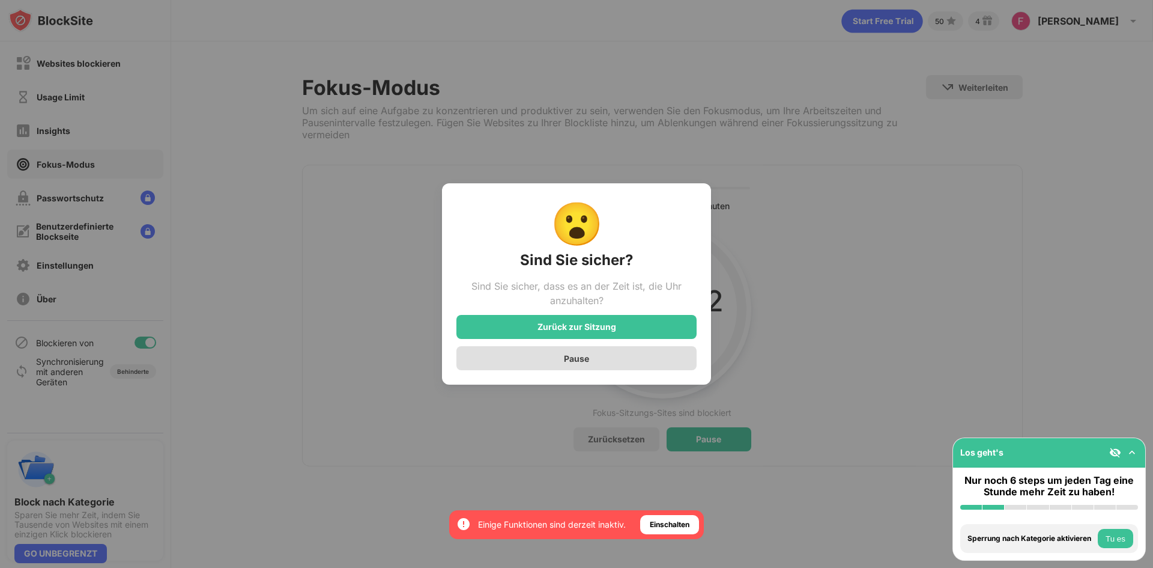
click at [585, 362] on div "Pause" at bounding box center [576, 358] width 25 height 10
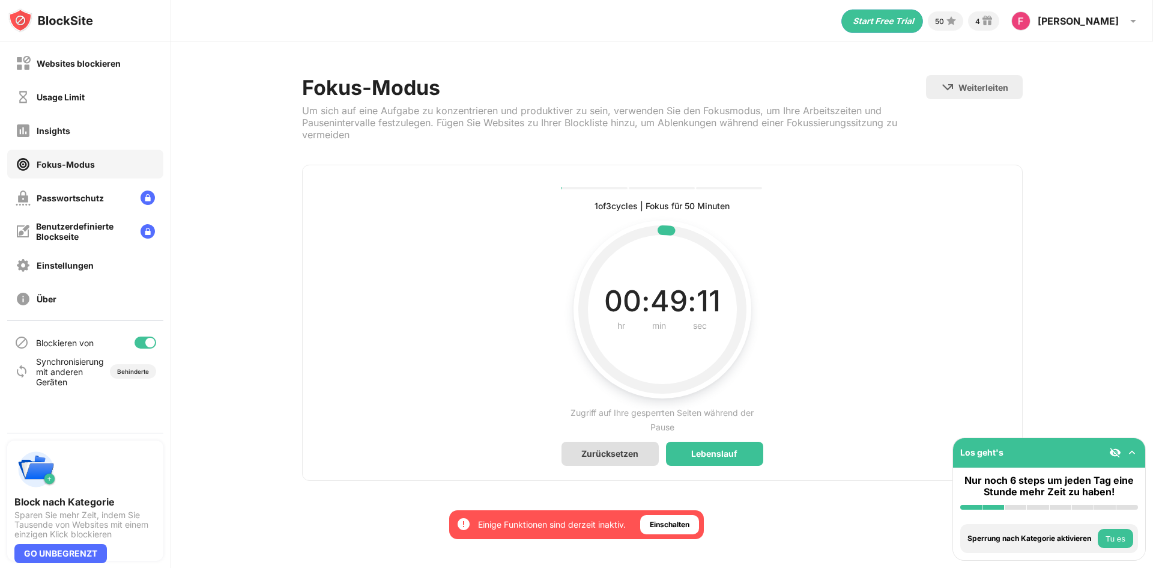
click at [623, 448] on div "Zurücksetzen" at bounding box center [610, 453] width 57 height 10
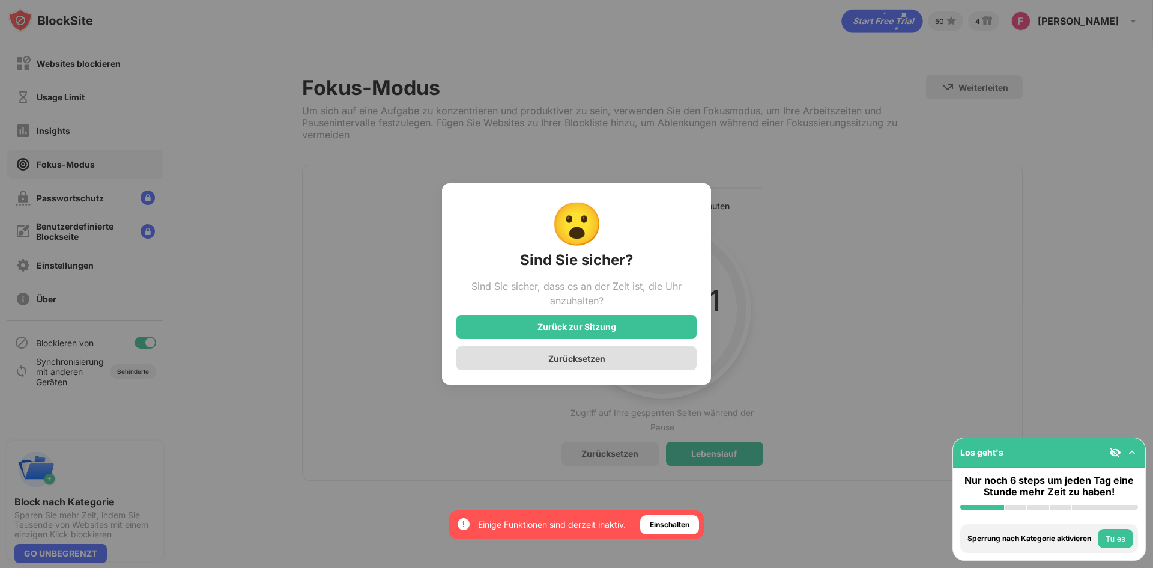
click at [595, 359] on div "Zurücksetzen" at bounding box center [576, 358] width 57 height 10
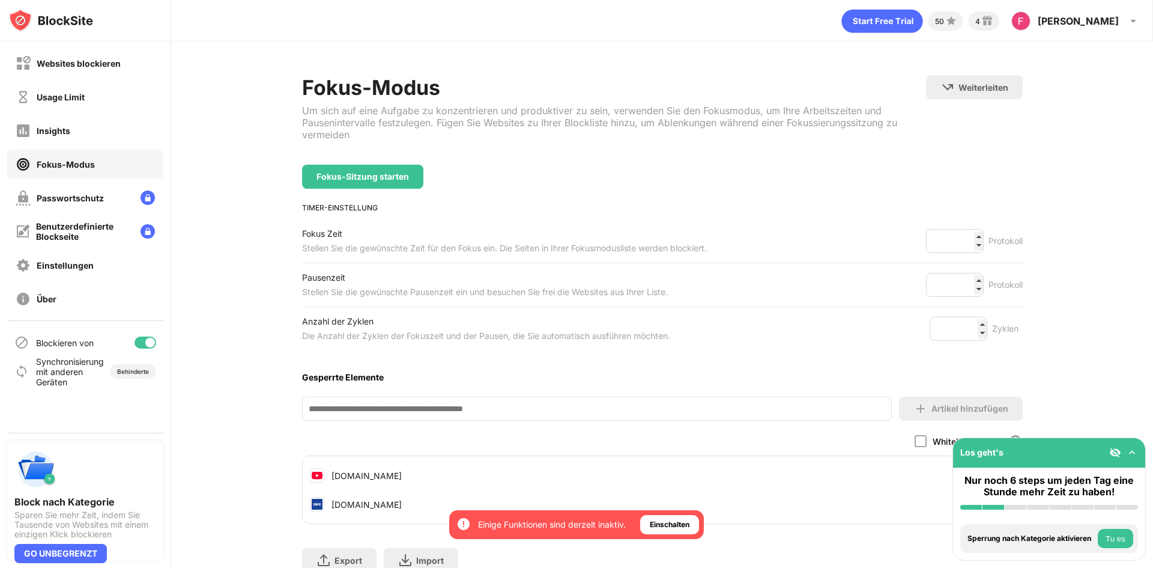
scroll to position [59, 0]
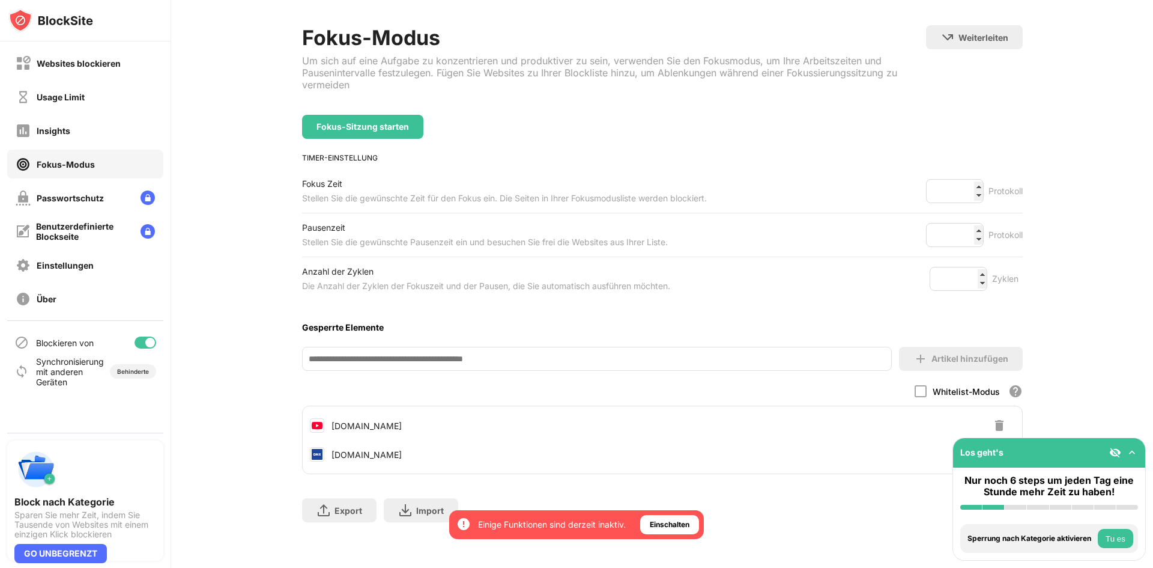
click at [505, 351] on input at bounding box center [597, 359] width 590 height 24
type input "*********"
click at [973, 354] on div "Artikel hinzufügen" at bounding box center [970, 359] width 77 height 10
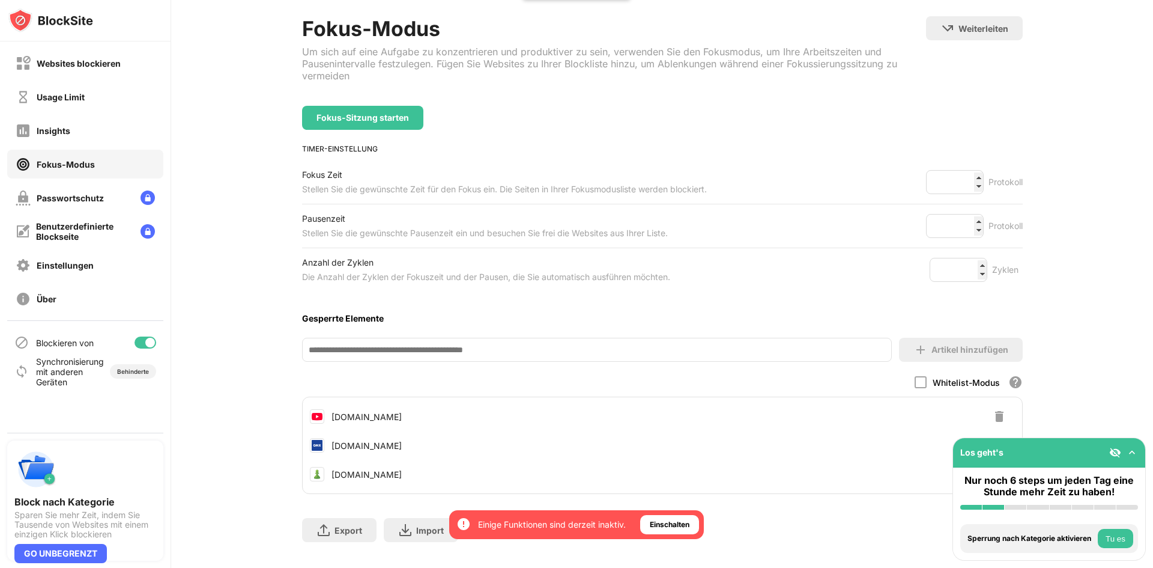
scroll to position [88, 0]
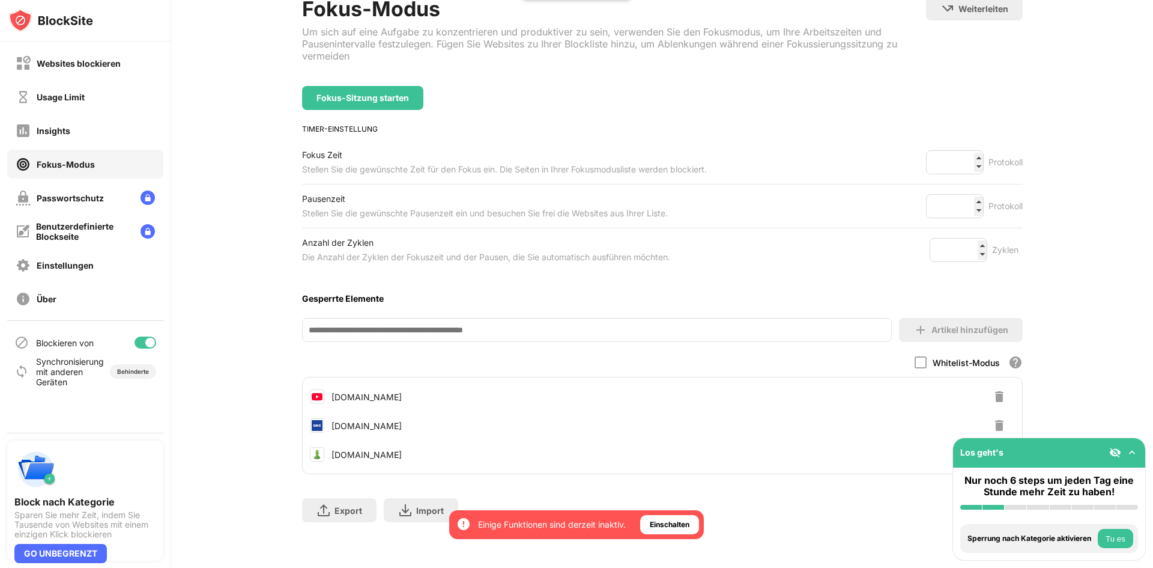
click at [993, 389] on img at bounding box center [999, 396] width 14 height 14
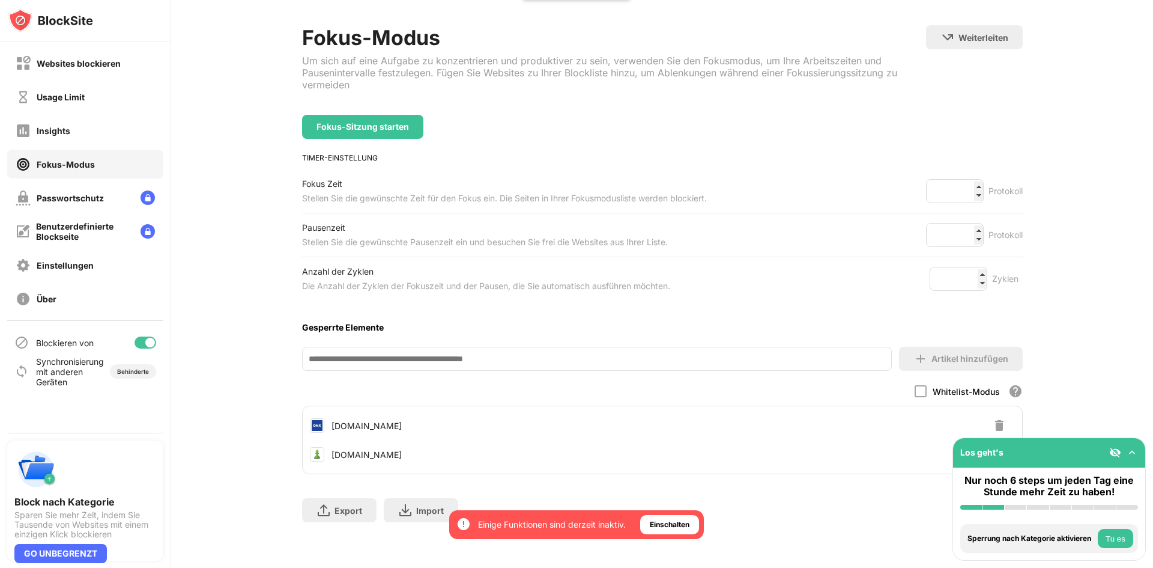
scroll to position [59, 0]
